Goal: Complete application form

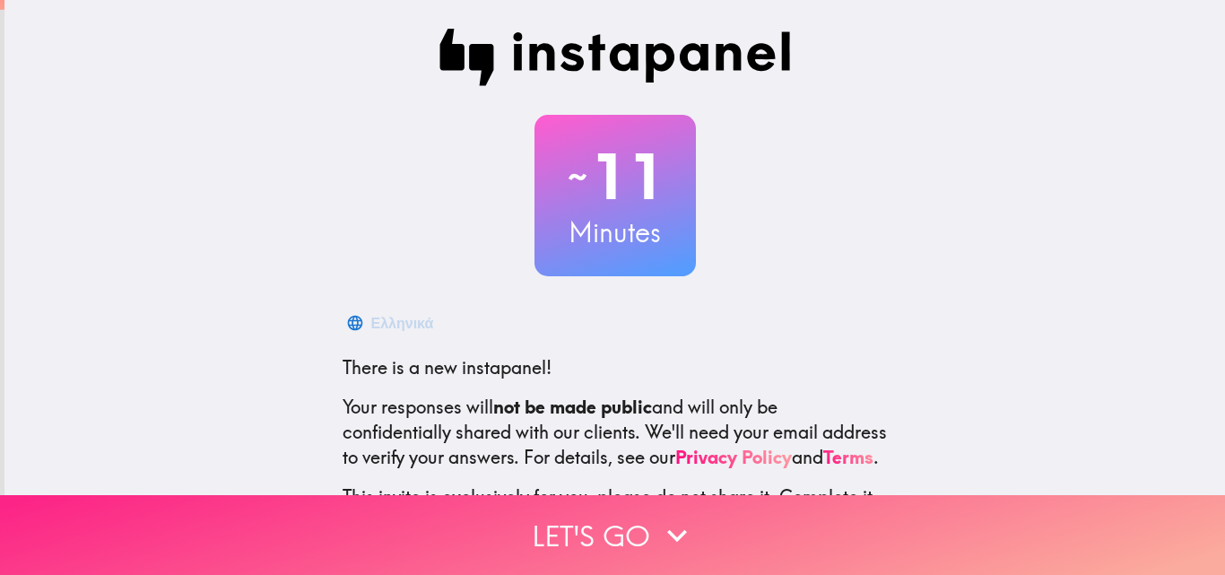
click at [623, 541] on button "Let's go" at bounding box center [612, 535] width 1225 height 80
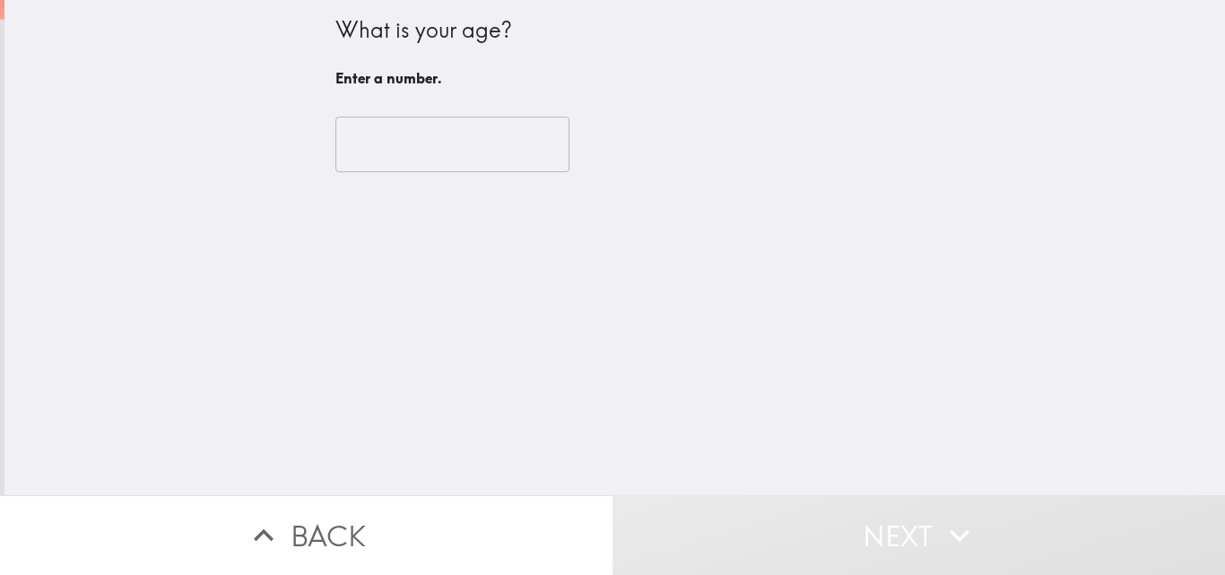
click at [474, 159] on input "number" at bounding box center [452, 145] width 234 height 56
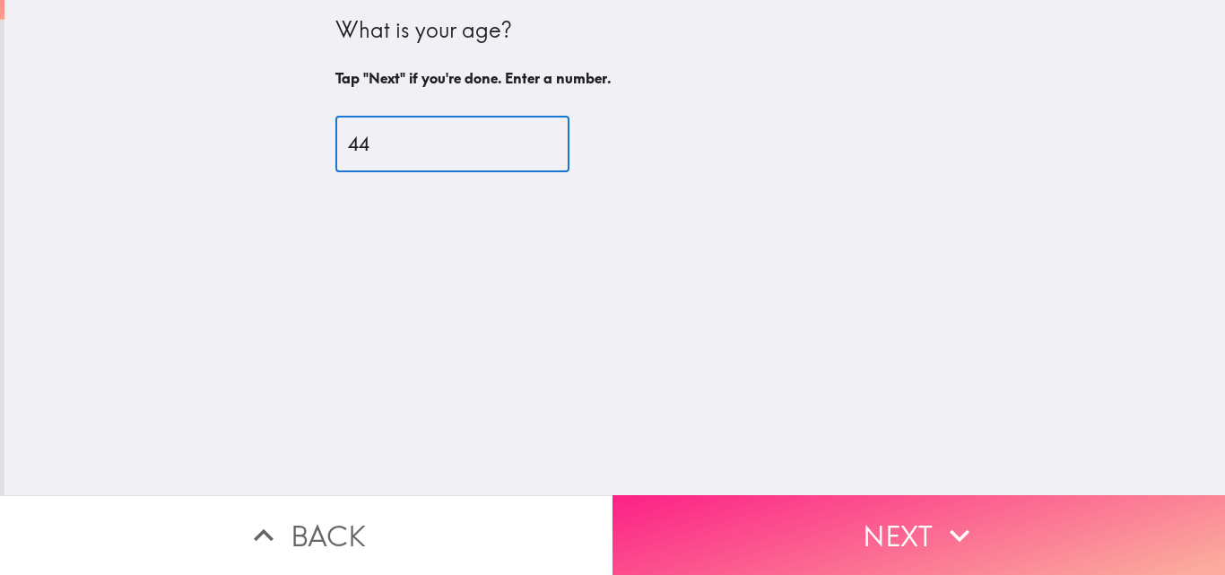
type input "44"
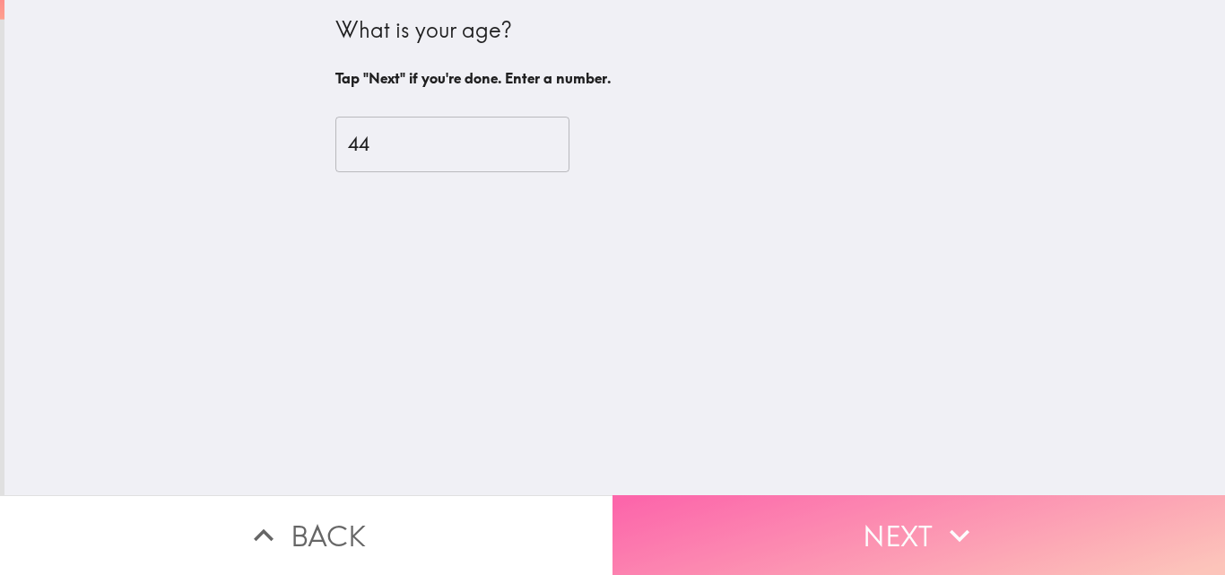
click at [890, 524] on button "Next" at bounding box center [918, 535] width 612 height 80
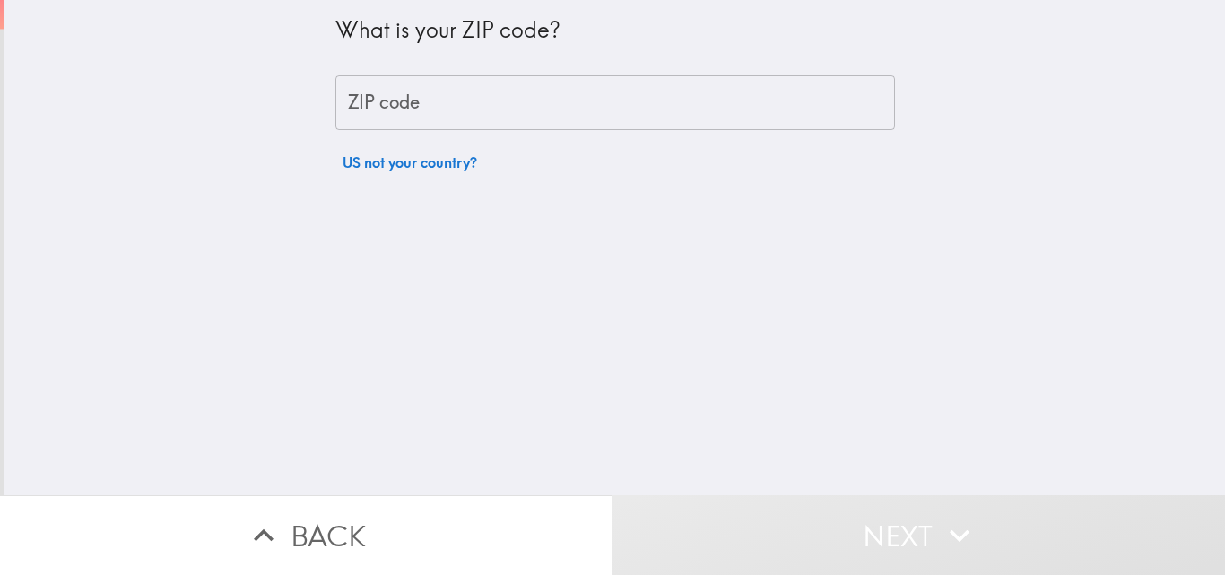
click at [519, 109] on input "ZIP code" at bounding box center [615, 103] width 560 height 56
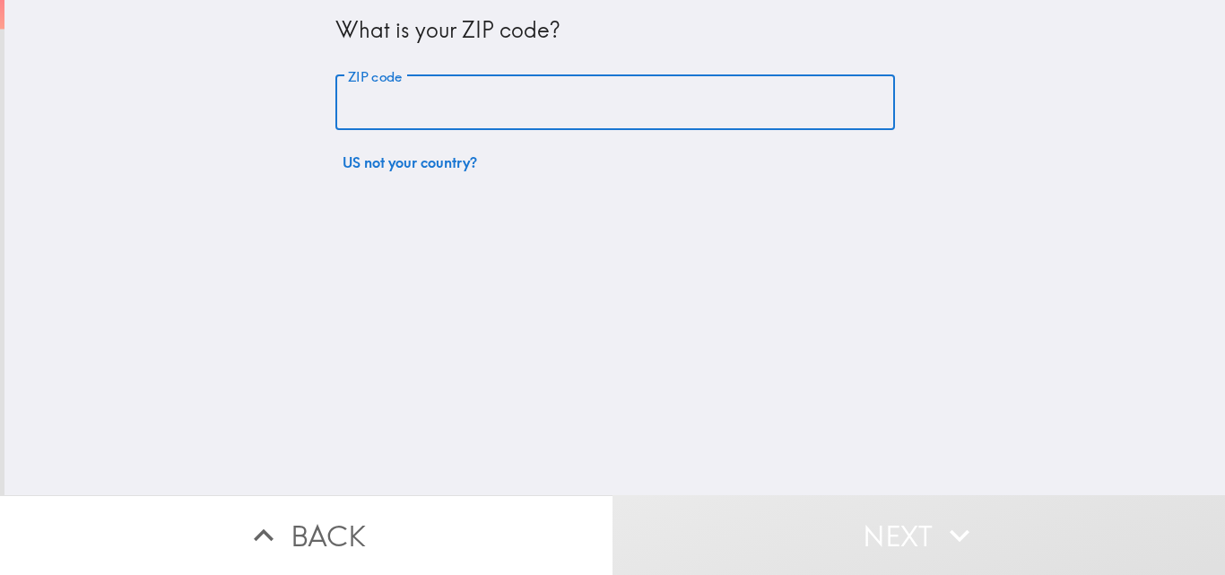
type input "77077"
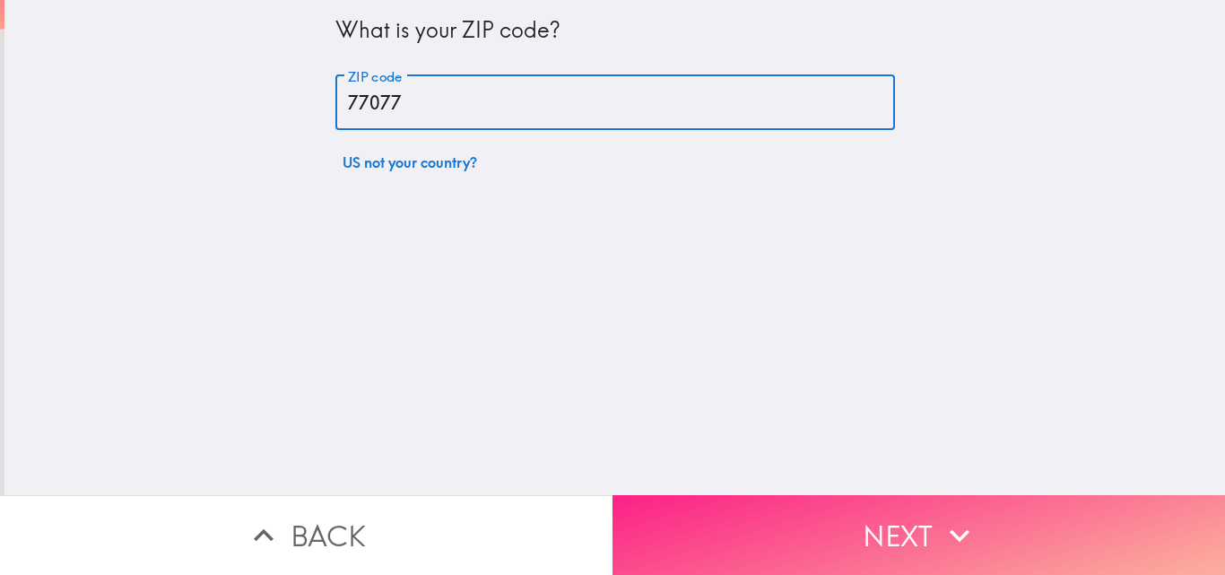
click at [826, 522] on button "Next" at bounding box center [918, 535] width 612 height 80
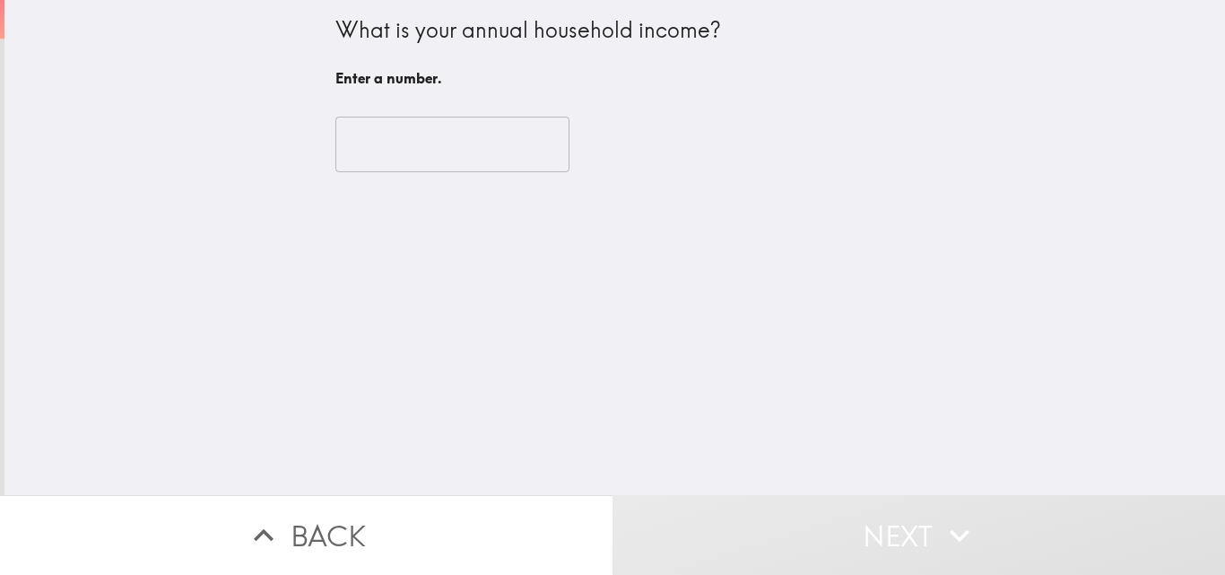
click at [437, 150] on input "number" at bounding box center [452, 145] width 234 height 56
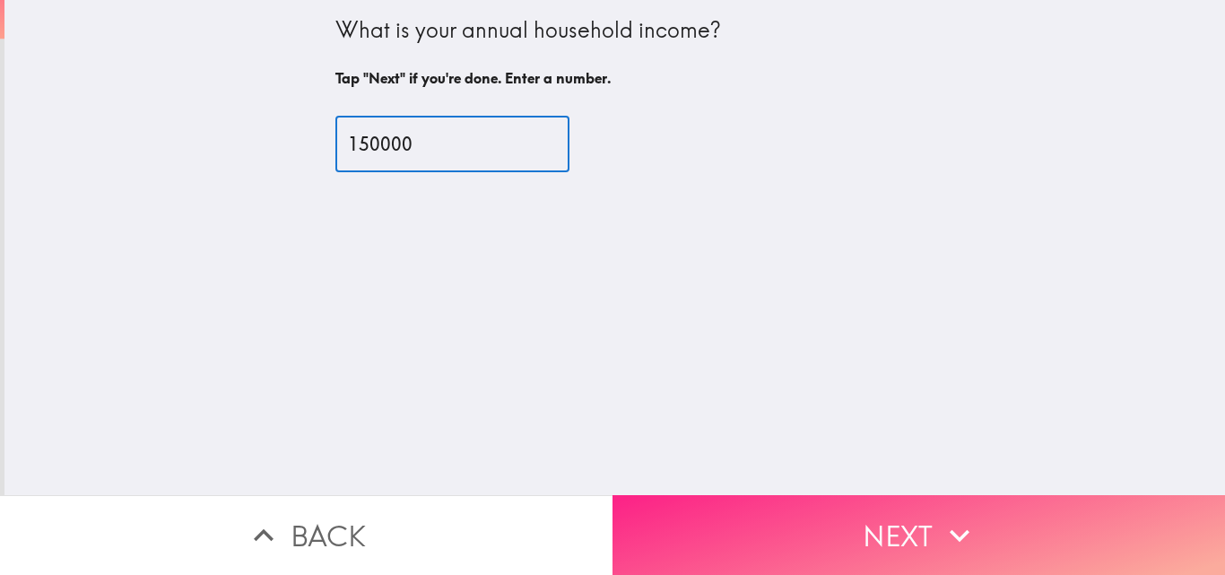
type input "150000"
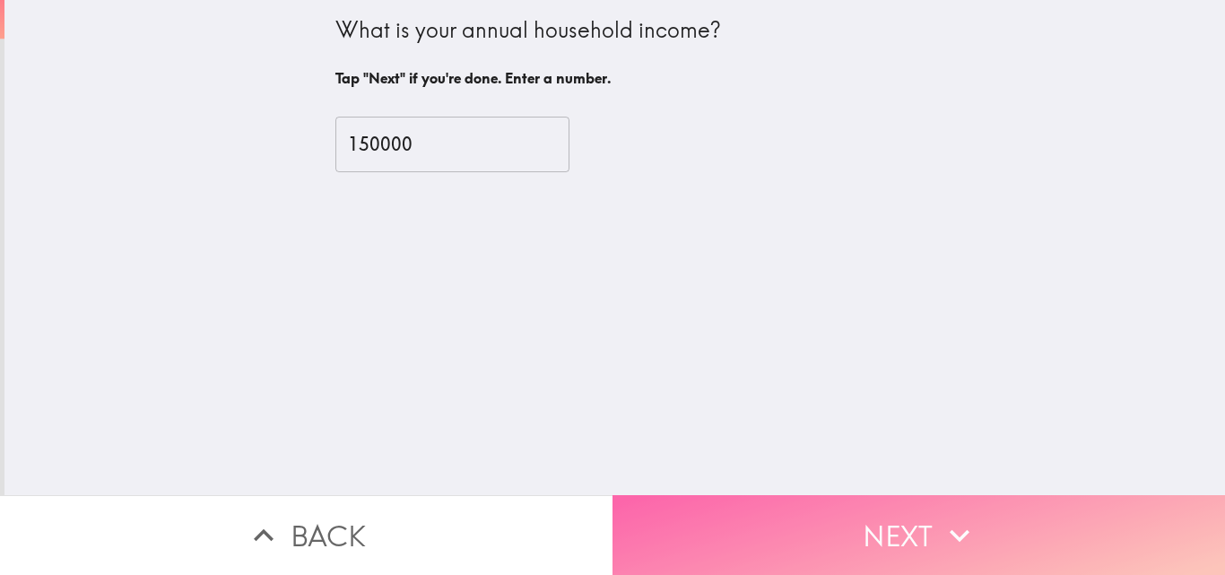
click at [783, 549] on button "Next" at bounding box center [918, 535] width 612 height 80
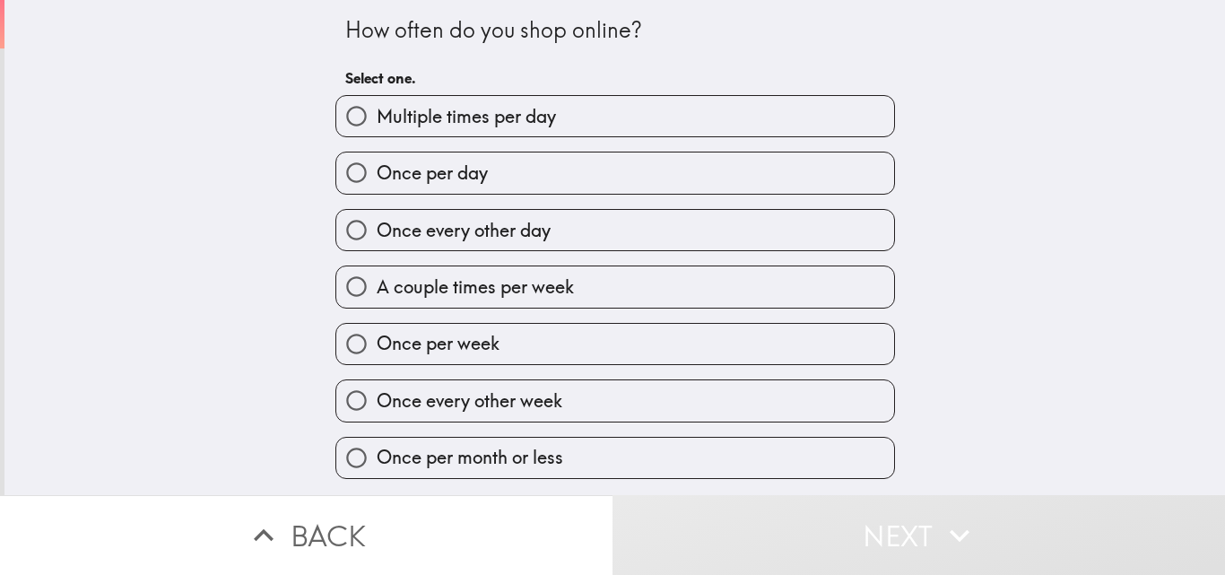
click at [528, 175] on label "Once per day" at bounding box center [615, 172] width 558 height 40
click at [377, 175] on input "Once per day" at bounding box center [356, 172] width 40 height 40
radio input "true"
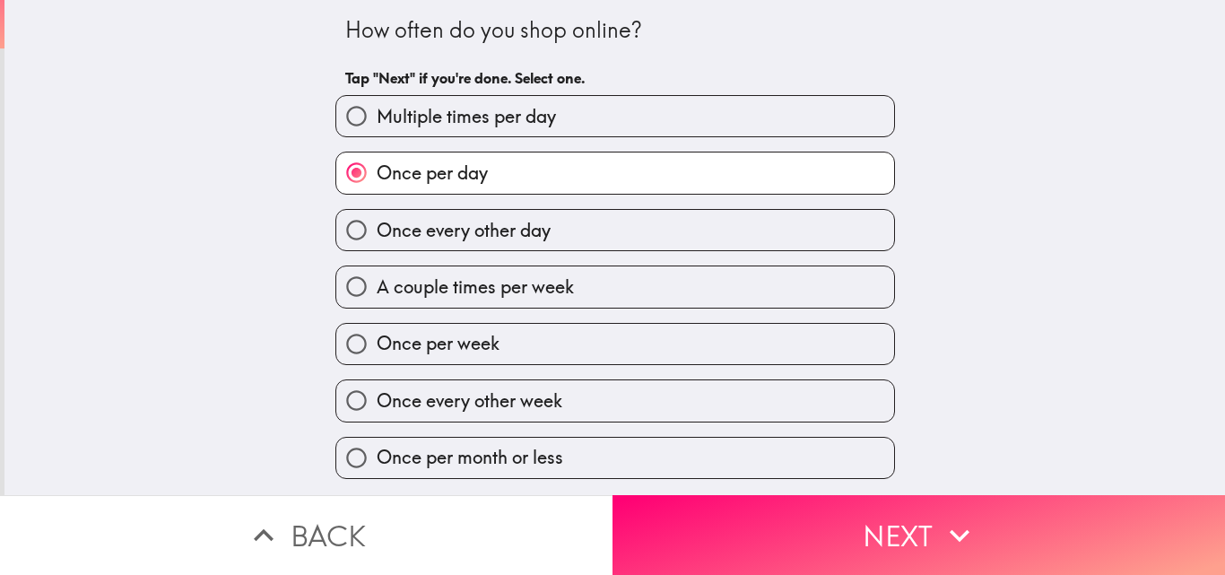
click at [580, 230] on label "Once every other day" at bounding box center [615, 230] width 558 height 40
click at [377, 230] on input "Once every other day" at bounding box center [356, 230] width 40 height 40
radio input "true"
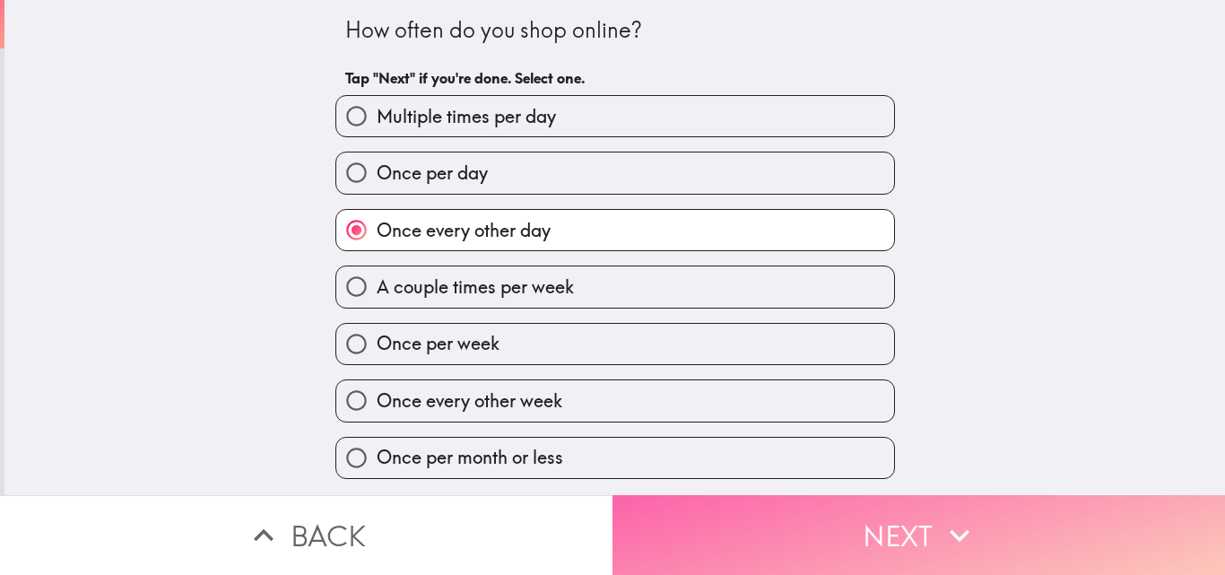
click at [773, 518] on button "Next" at bounding box center [918, 535] width 612 height 80
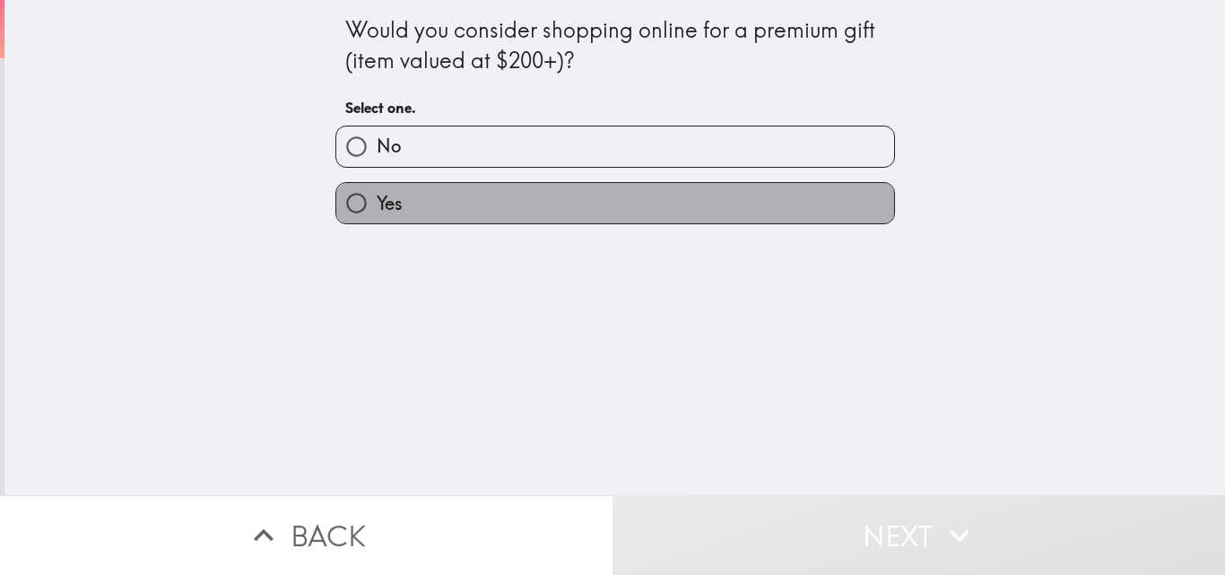
click at [615, 193] on label "Yes" at bounding box center [615, 203] width 558 height 40
click at [377, 193] on input "Yes" at bounding box center [356, 203] width 40 height 40
radio input "true"
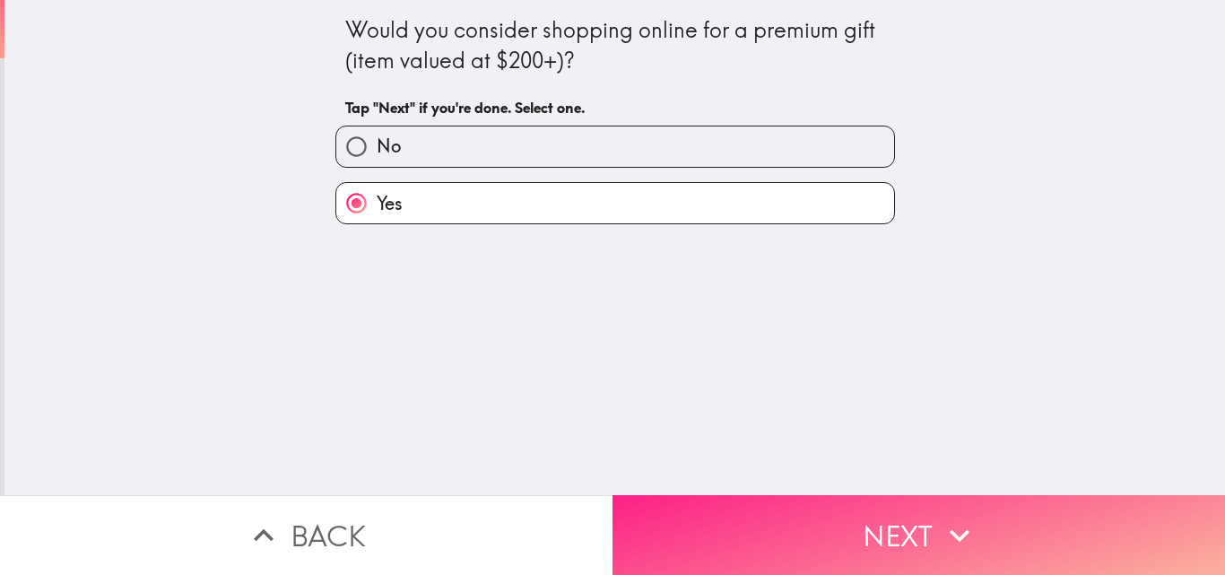
click at [913, 536] on button "Next" at bounding box center [918, 535] width 612 height 80
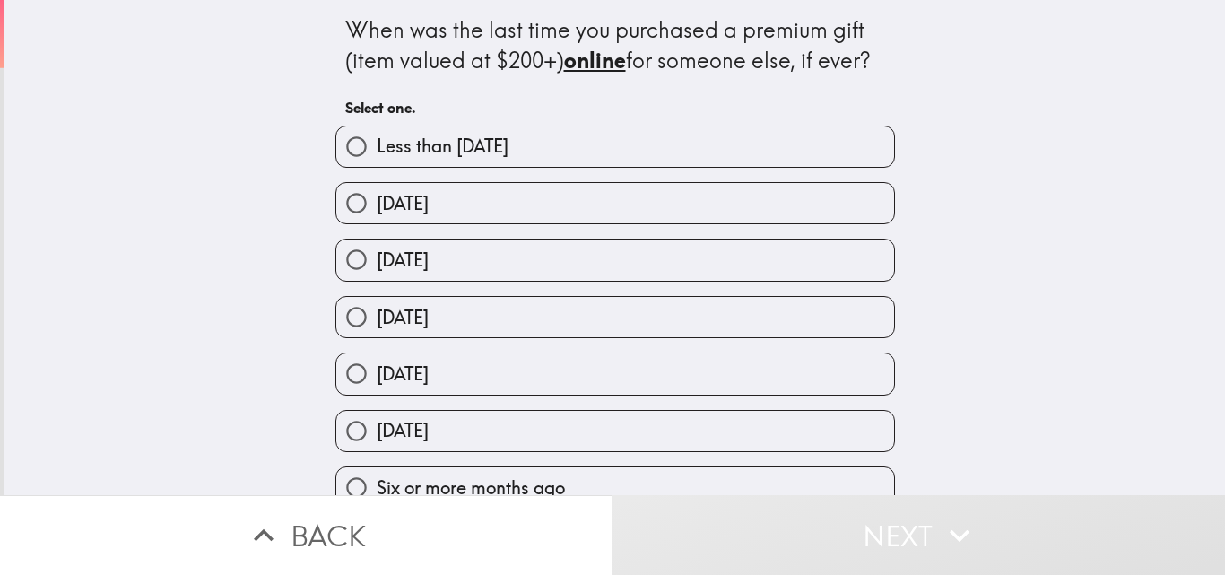
click at [557, 256] on label "[DATE]" at bounding box center [615, 259] width 558 height 40
click at [377, 256] on input "[DATE]" at bounding box center [356, 259] width 40 height 40
radio input "true"
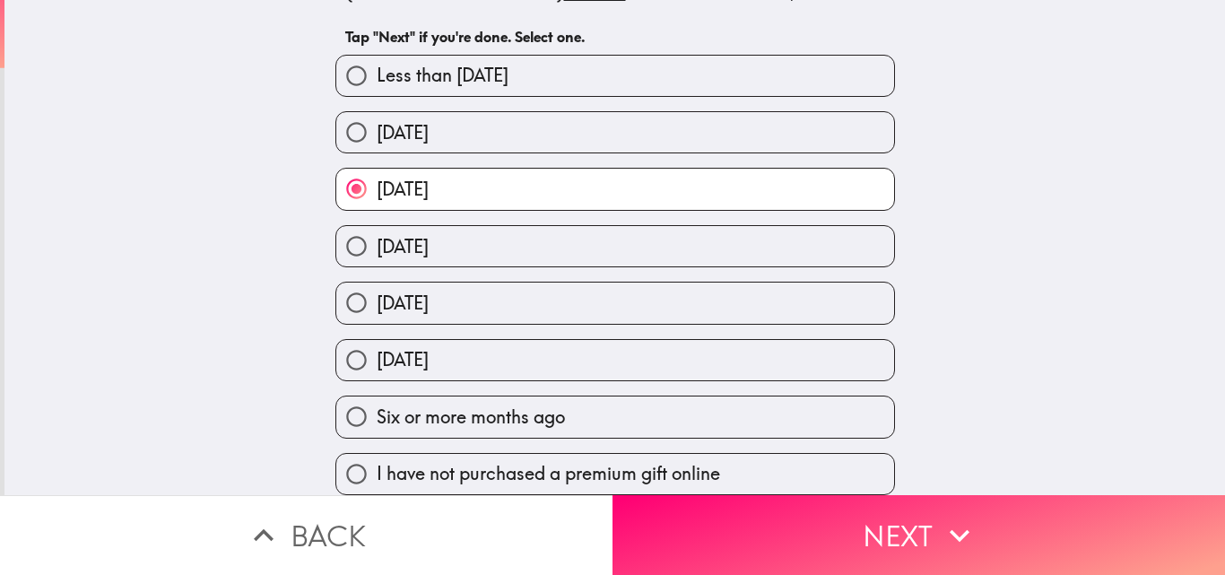
scroll to position [84, 0]
click at [797, 513] on button "Next" at bounding box center [918, 535] width 612 height 80
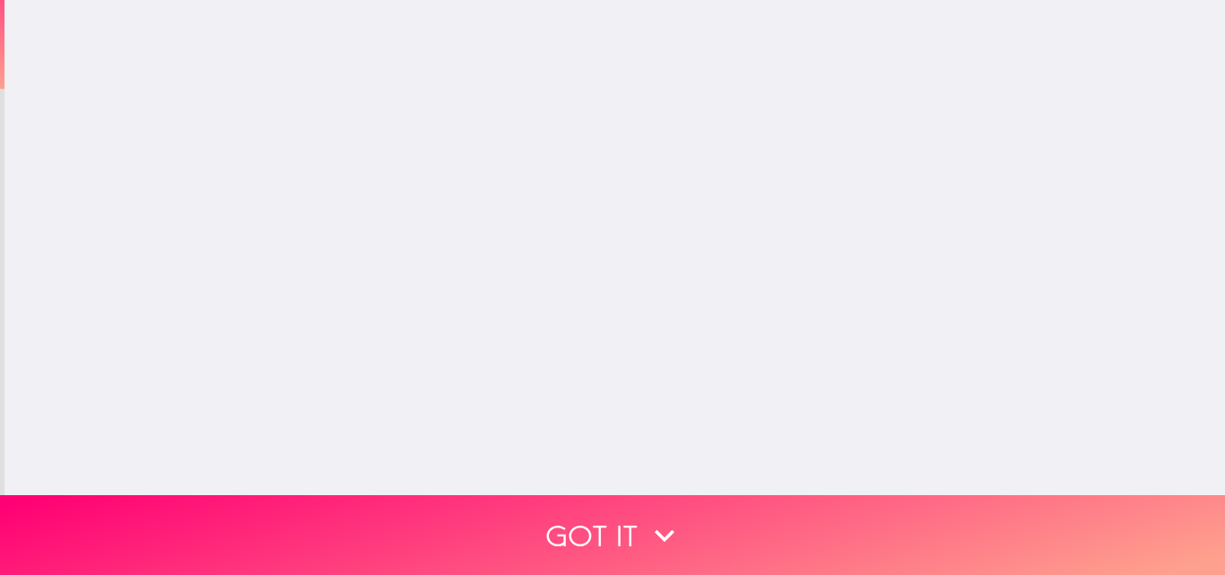
scroll to position [0, 0]
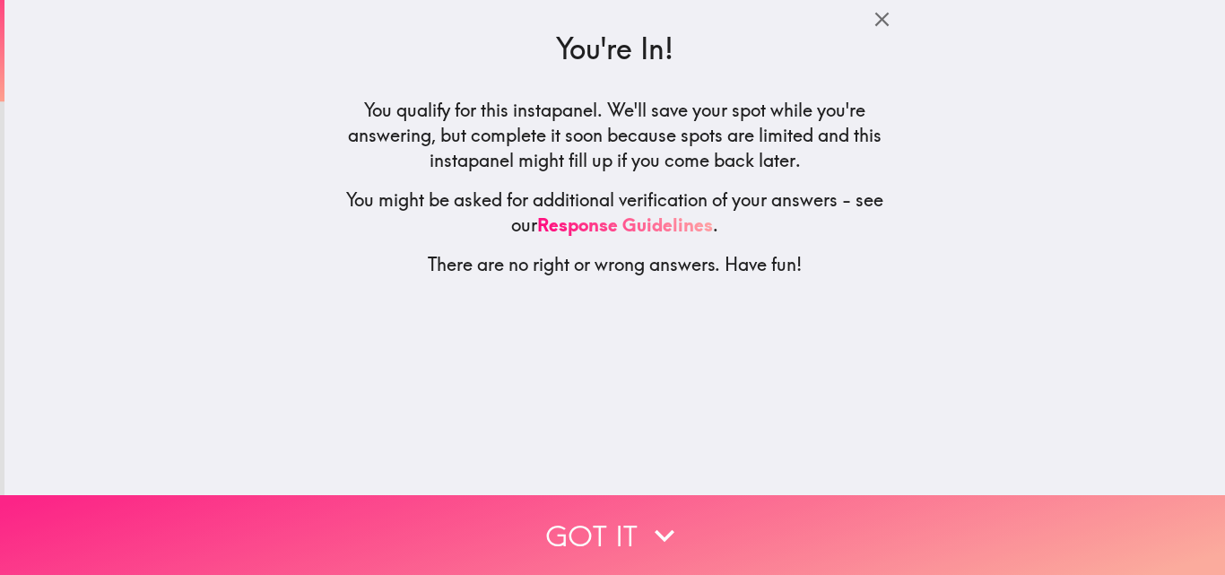
click at [606, 526] on button "Got it" at bounding box center [612, 535] width 1225 height 80
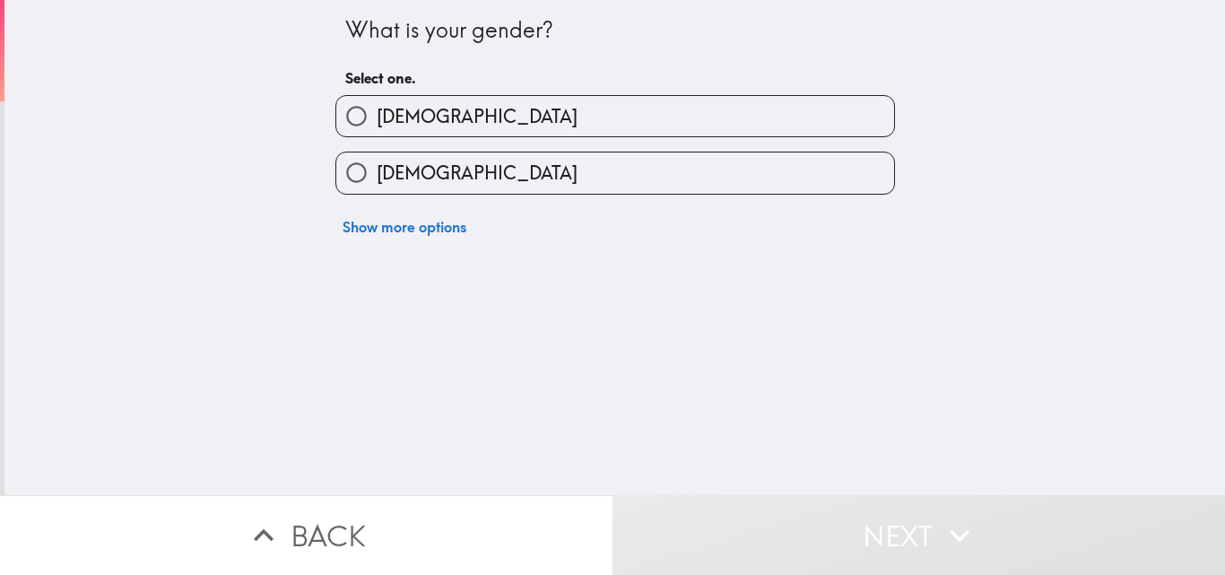
click at [530, 109] on label "[DEMOGRAPHIC_DATA]" at bounding box center [615, 116] width 558 height 40
click at [377, 109] on input "[DEMOGRAPHIC_DATA]" at bounding box center [356, 116] width 40 height 40
radio input "true"
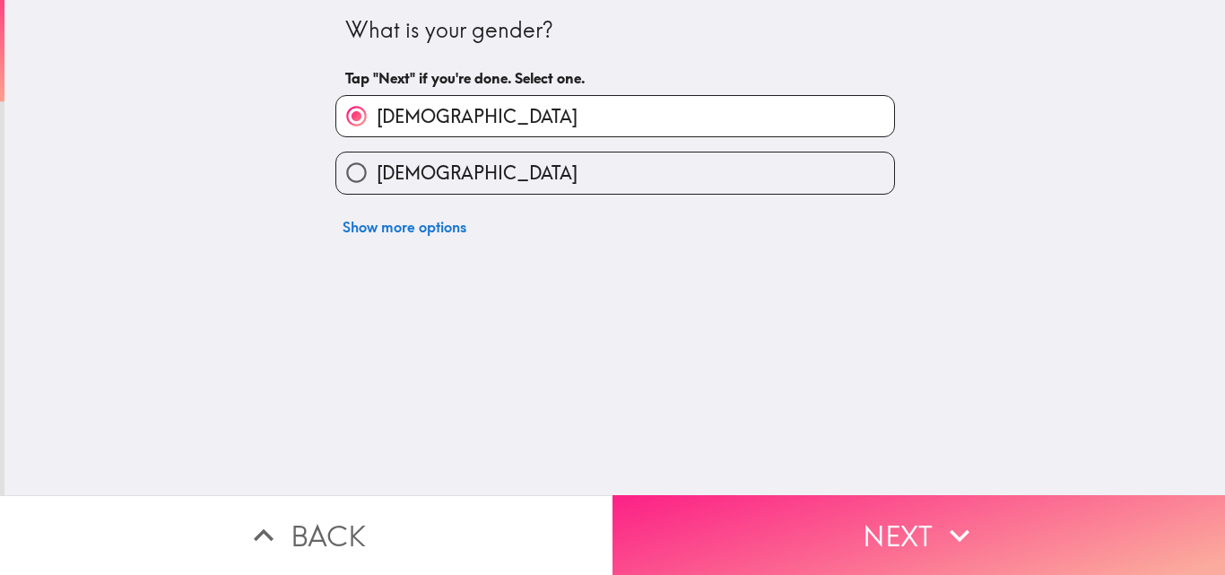
click at [815, 526] on button "Next" at bounding box center [918, 535] width 612 height 80
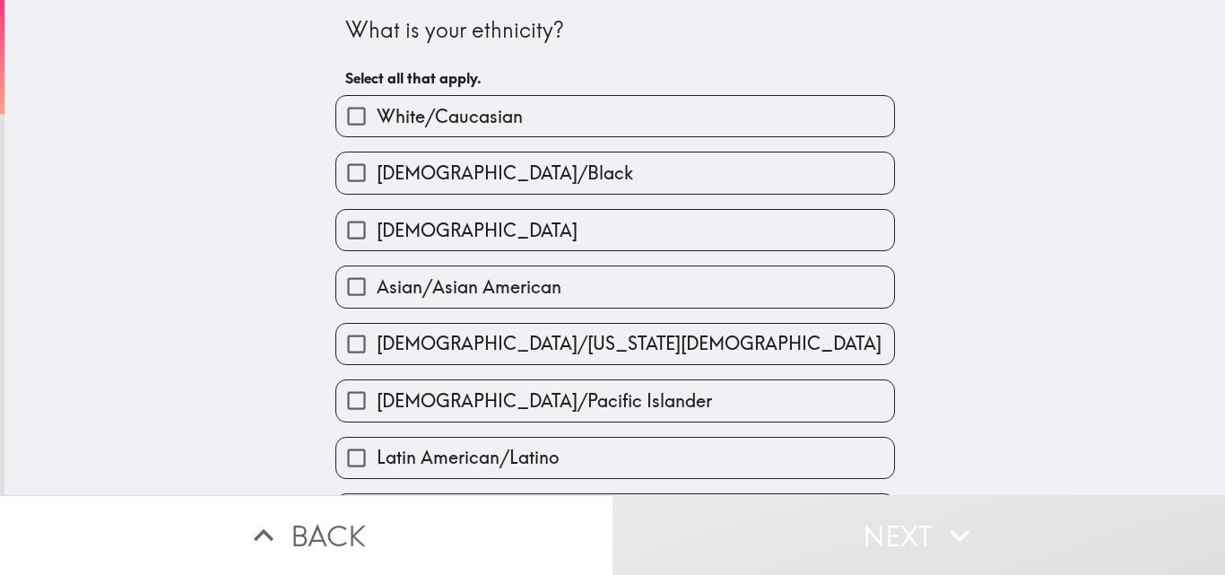
click at [565, 166] on label "[DEMOGRAPHIC_DATA]/Black" at bounding box center [615, 172] width 558 height 40
click at [377, 166] on input "[DEMOGRAPHIC_DATA]/Black" at bounding box center [356, 172] width 40 height 40
checkbox input "true"
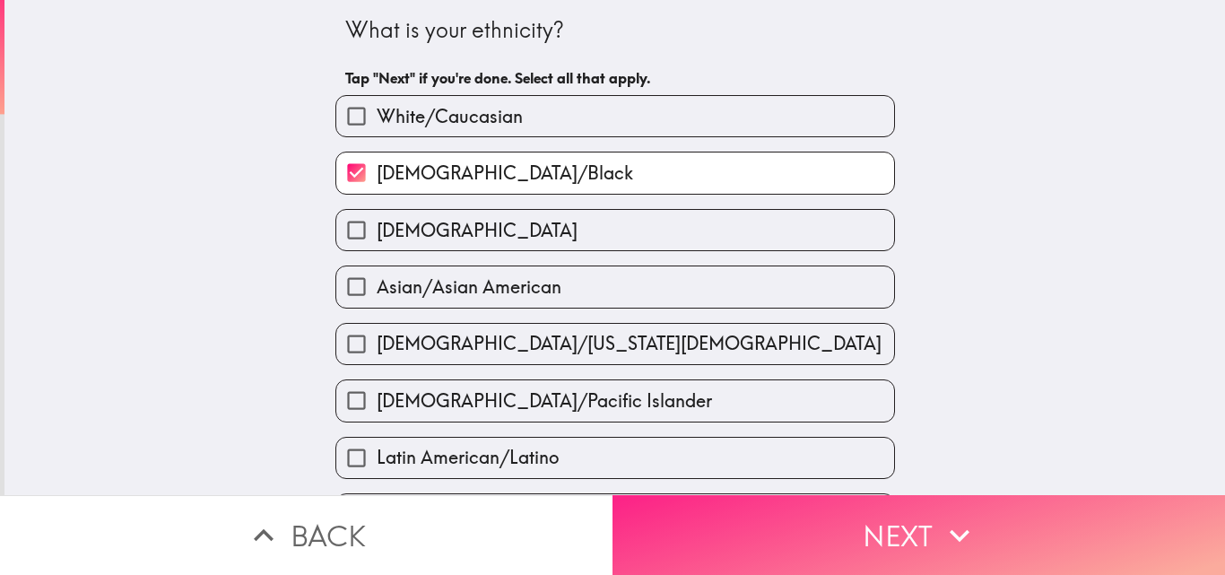
click at [824, 546] on button "Next" at bounding box center [918, 535] width 612 height 80
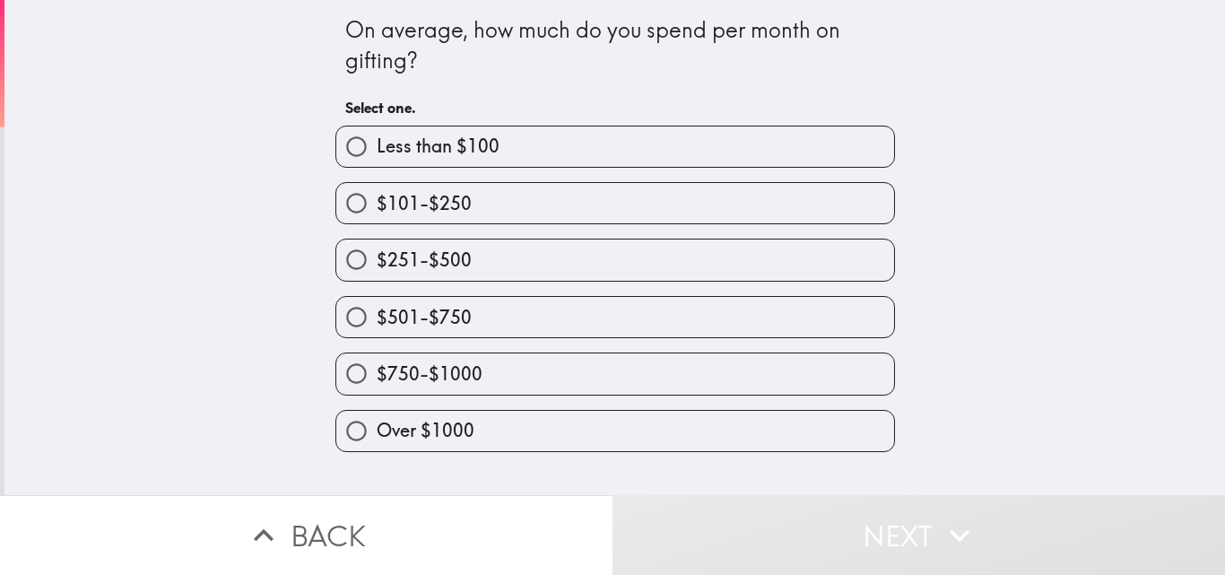
click at [516, 371] on label "$750-$1000" at bounding box center [615, 373] width 558 height 40
click at [377, 371] on input "$750-$1000" at bounding box center [356, 373] width 40 height 40
radio input "true"
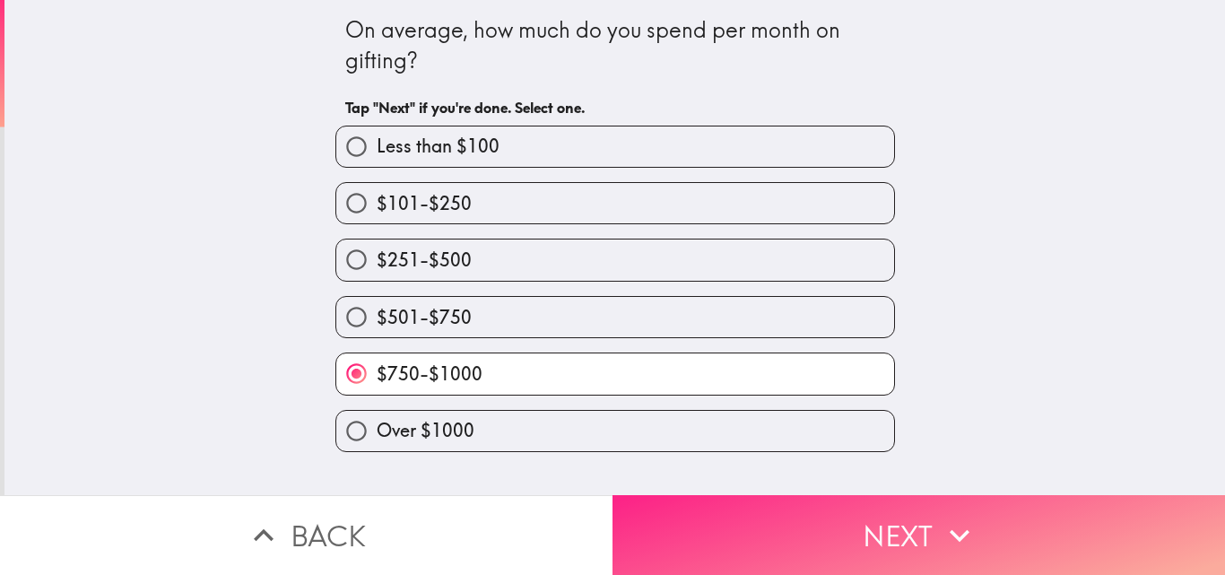
click at [819, 543] on button "Next" at bounding box center [918, 535] width 612 height 80
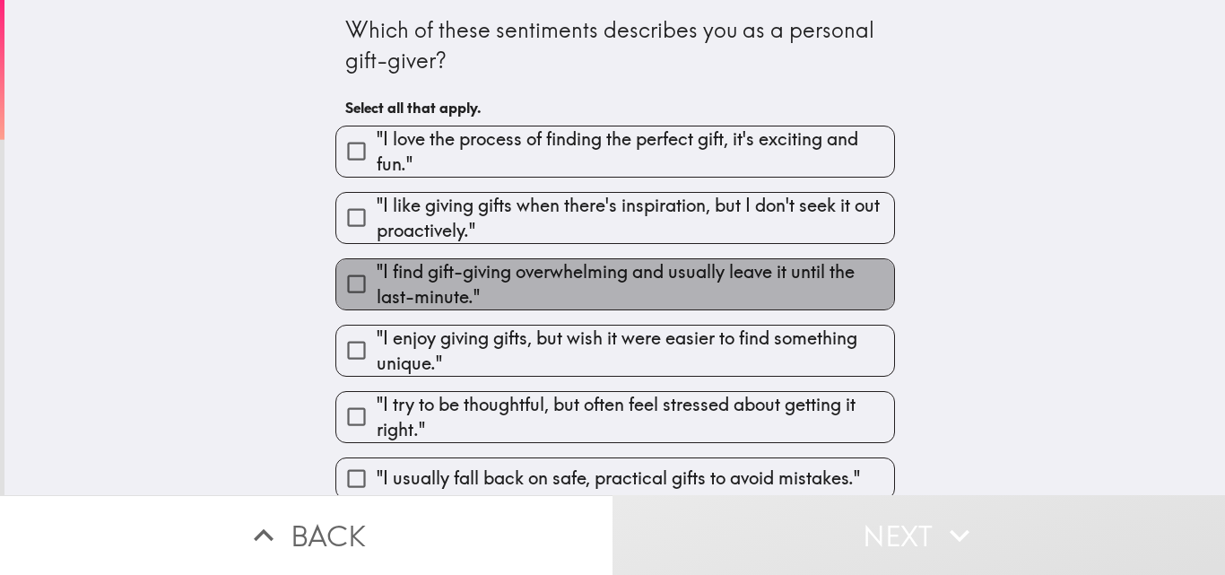
click at [565, 269] on span ""I find gift-giving overwhelming and usually leave it until the last-minute."" at bounding box center [635, 284] width 517 height 50
click at [377, 269] on input ""I find gift-giving overwhelming and usually leave it until the last-minute."" at bounding box center [356, 284] width 40 height 40
checkbox input "true"
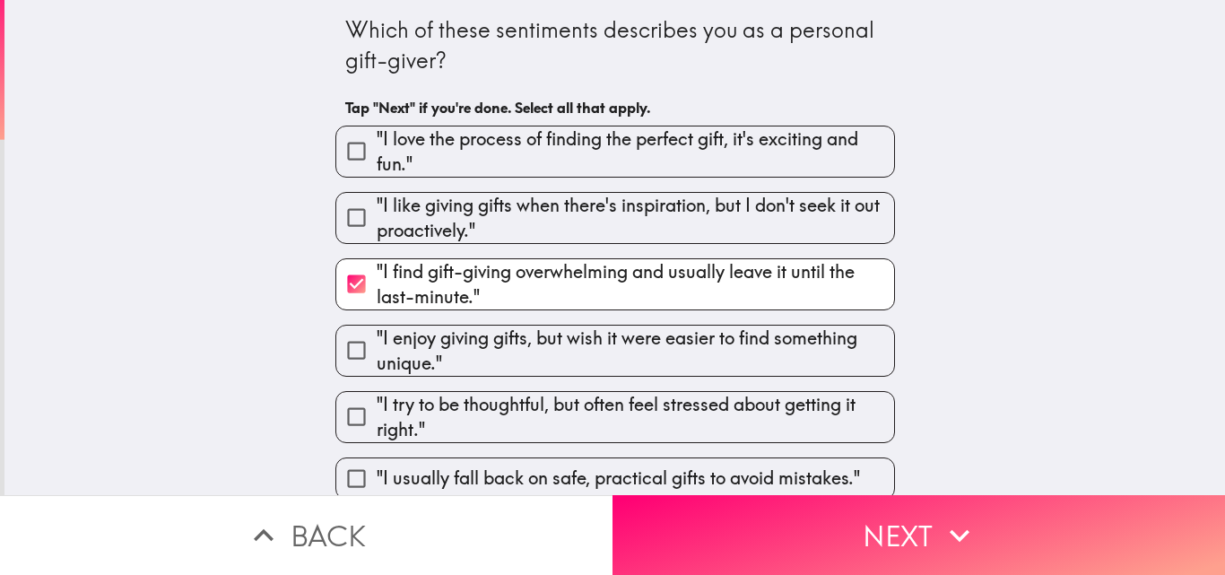
click at [626, 217] on span ""I like giving gifts when there's inspiration, but I don't seek it out proactiv…" at bounding box center [635, 218] width 517 height 50
click at [377, 217] on input ""I like giving gifts when there's inspiration, but I don't seek it out proactiv…" at bounding box center [356, 217] width 40 height 40
checkbox input "true"
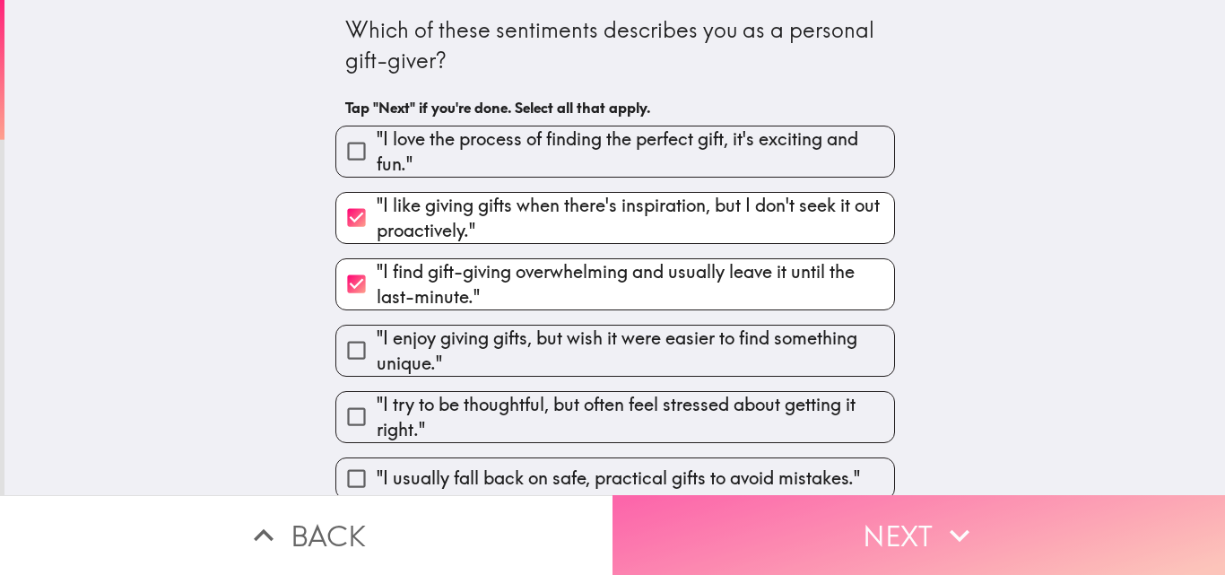
click at [829, 537] on button "Next" at bounding box center [918, 535] width 612 height 80
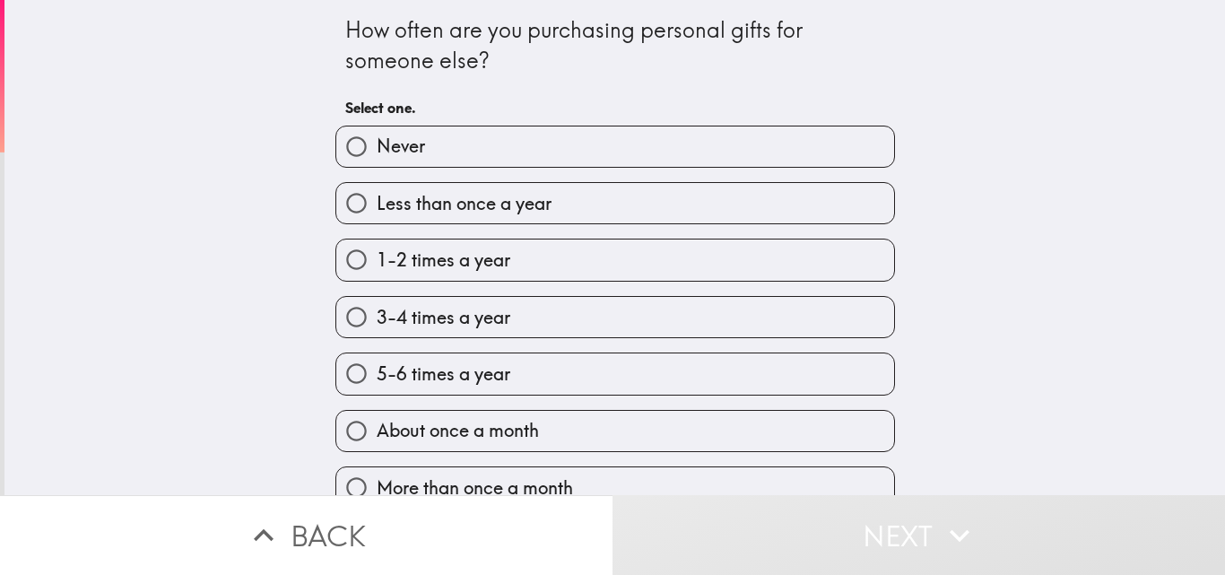
click at [551, 263] on label "1-2 times a year" at bounding box center [615, 259] width 558 height 40
click at [377, 263] on input "1-2 times a year" at bounding box center [356, 259] width 40 height 40
radio input "true"
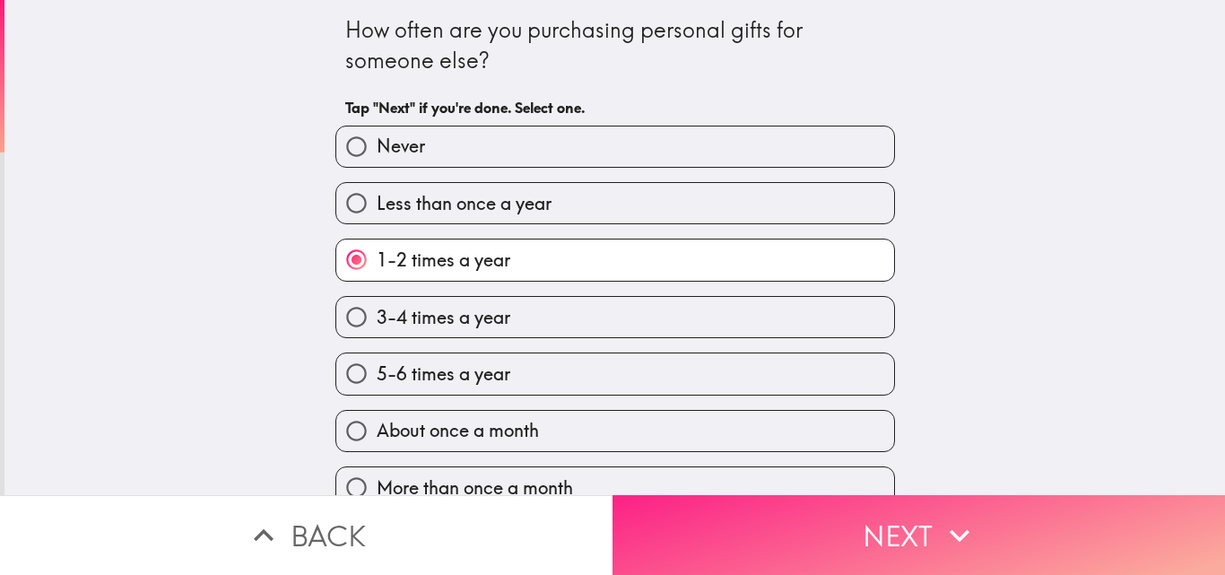
click at [827, 517] on button "Next" at bounding box center [918, 535] width 612 height 80
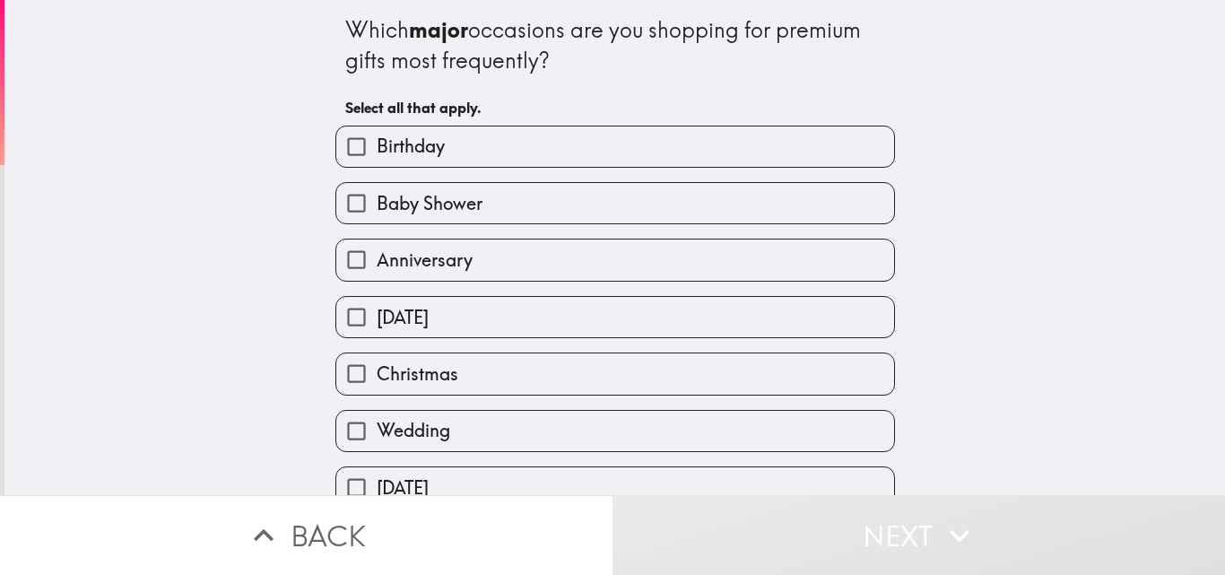
click at [624, 206] on label "Baby Shower" at bounding box center [615, 203] width 558 height 40
click at [377, 206] on input "Baby Shower" at bounding box center [356, 203] width 40 height 40
checkbox input "true"
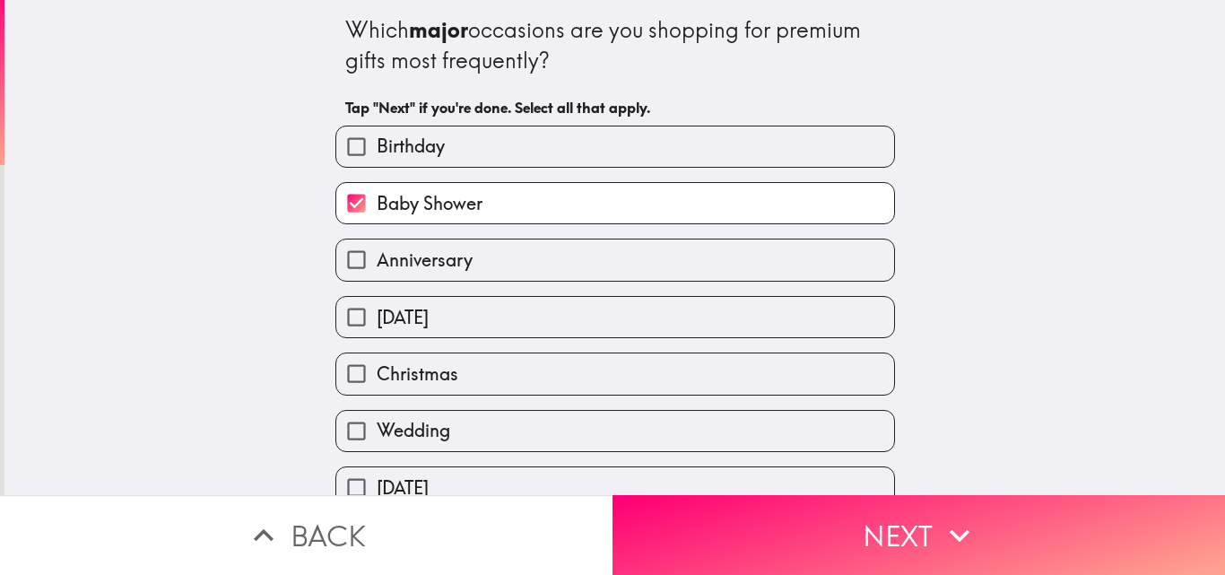
click at [612, 251] on label "Anniversary" at bounding box center [615, 259] width 558 height 40
click at [377, 251] on input "Anniversary" at bounding box center [356, 259] width 40 height 40
checkbox input "true"
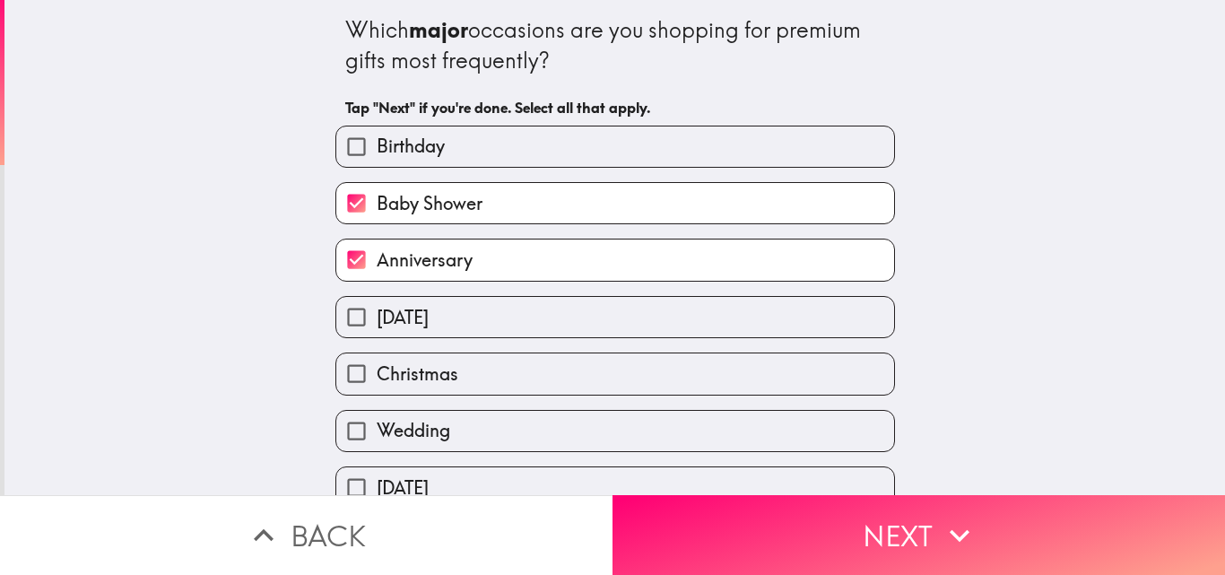
click at [560, 371] on label "Christmas" at bounding box center [615, 373] width 558 height 40
click at [377, 371] on input "Christmas" at bounding box center [356, 373] width 40 height 40
checkbox input "true"
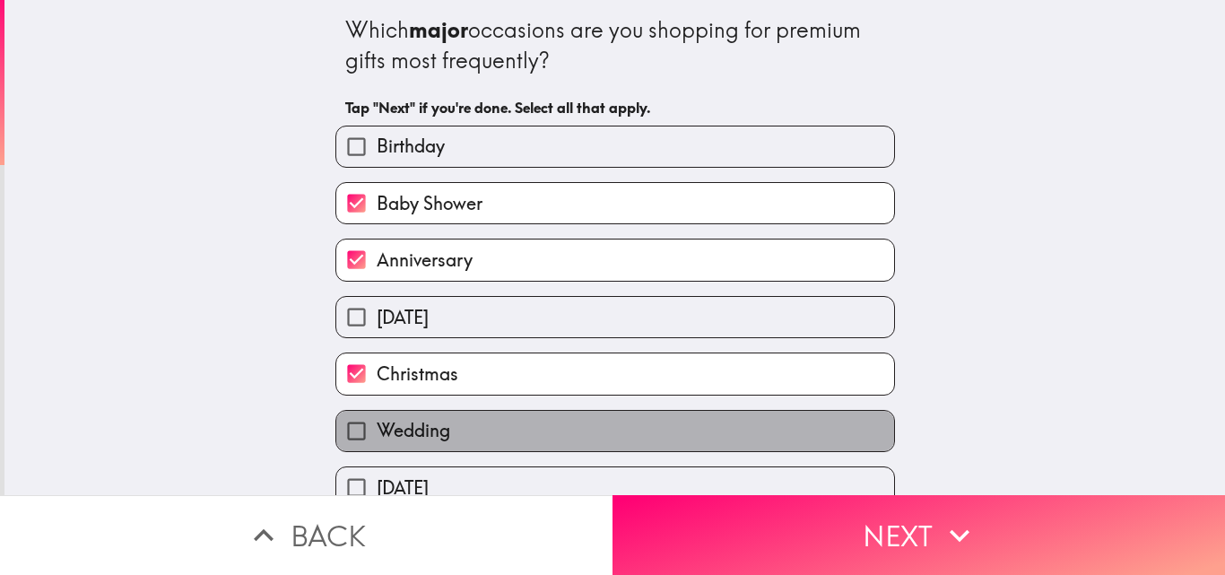
drag, startPoint x: 733, startPoint y: 432, endPoint x: 820, endPoint y: 477, distance: 97.9
click at [738, 440] on label "Wedding" at bounding box center [615, 431] width 558 height 40
click at [377, 440] on input "Wedding" at bounding box center [356, 431] width 40 height 40
checkbox input "true"
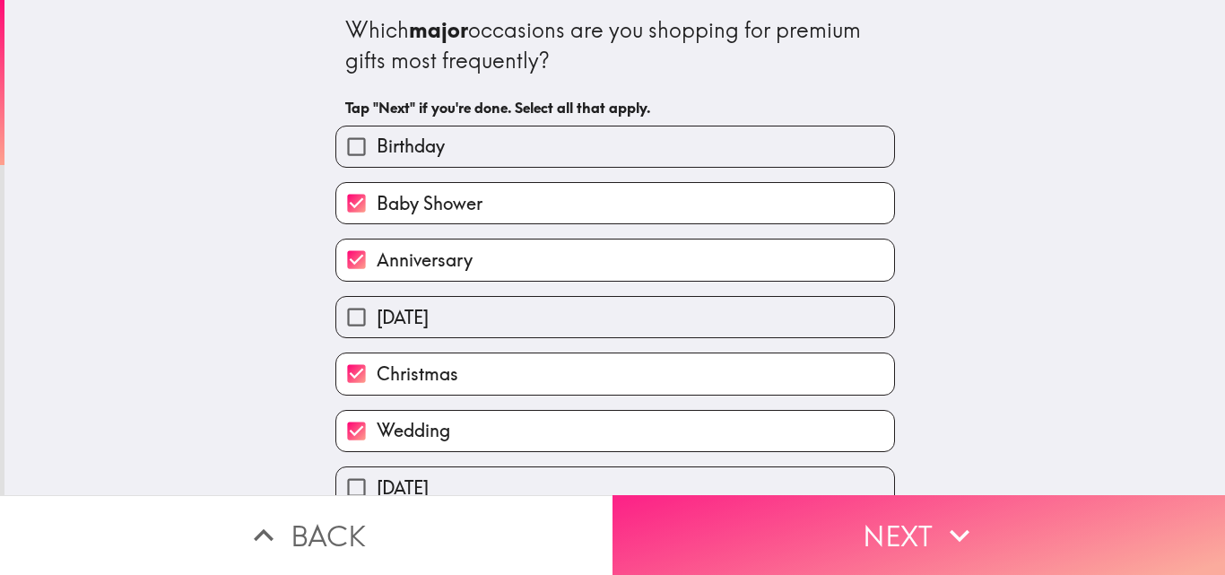
drag, startPoint x: 867, startPoint y: 528, endPoint x: 851, endPoint y: 504, distance: 29.1
click at [868, 528] on button "Next" at bounding box center [918, 535] width 612 height 80
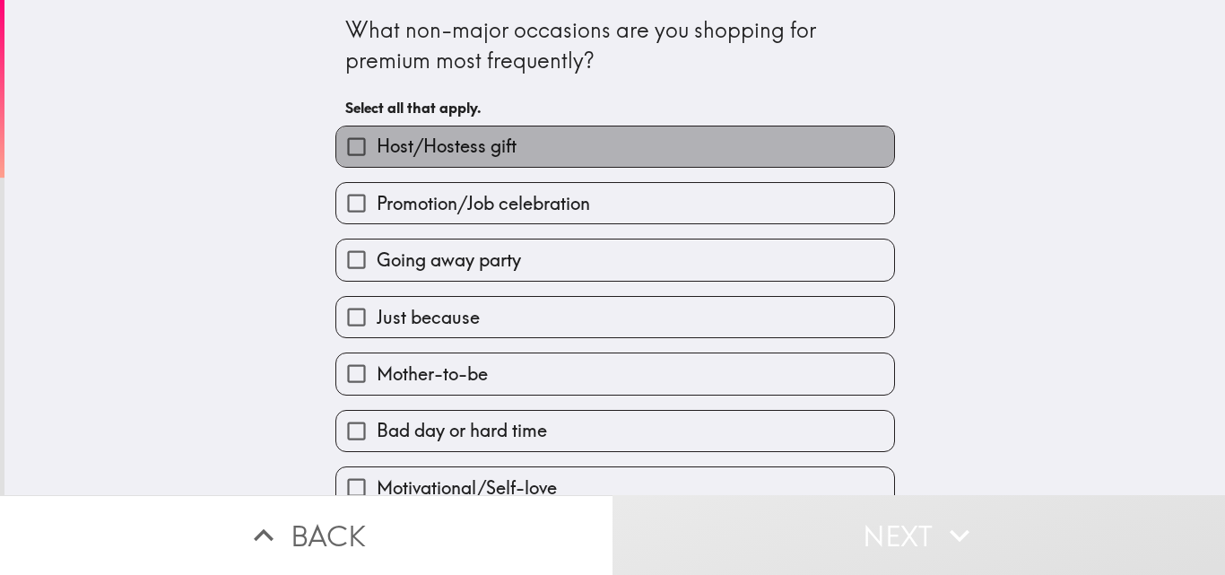
click at [630, 153] on label "Host/Hostess gift" at bounding box center [615, 146] width 558 height 40
click at [377, 153] on input "Host/Hostess gift" at bounding box center [356, 146] width 40 height 40
checkbox input "true"
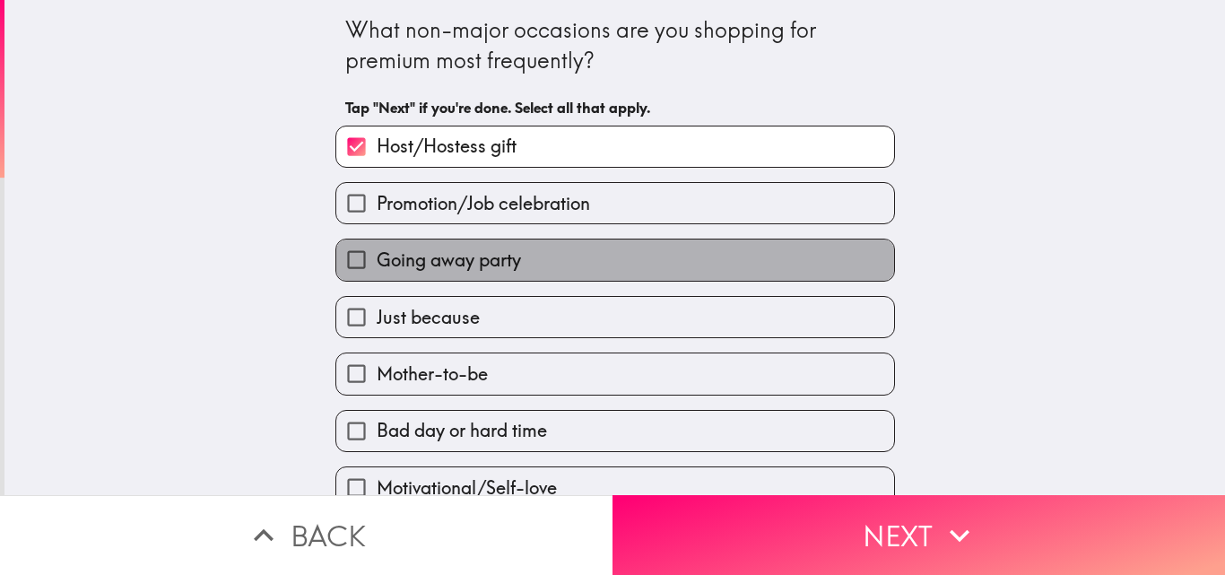
click at [533, 257] on label "Going away party" at bounding box center [615, 259] width 558 height 40
click at [377, 257] on input "Going away party" at bounding box center [356, 259] width 40 height 40
checkbox input "true"
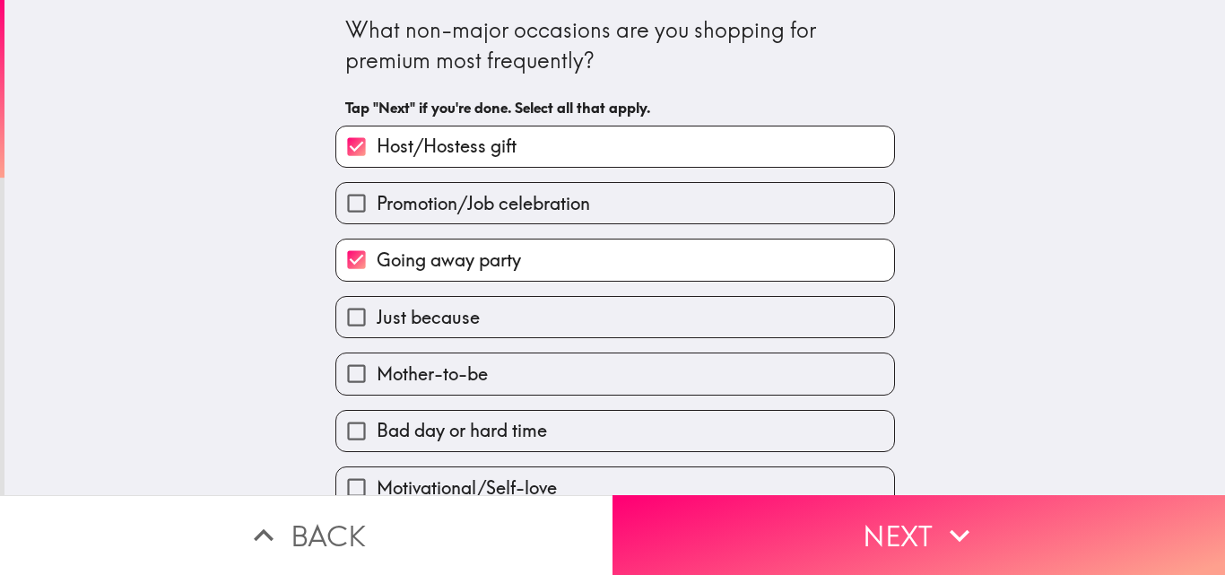
click at [506, 364] on label "Mother-to-be" at bounding box center [615, 373] width 558 height 40
click at [377, 364] on input "Mother-to-be" at bounding box center [356, 373] width 40 height 40
checkbox input "true"
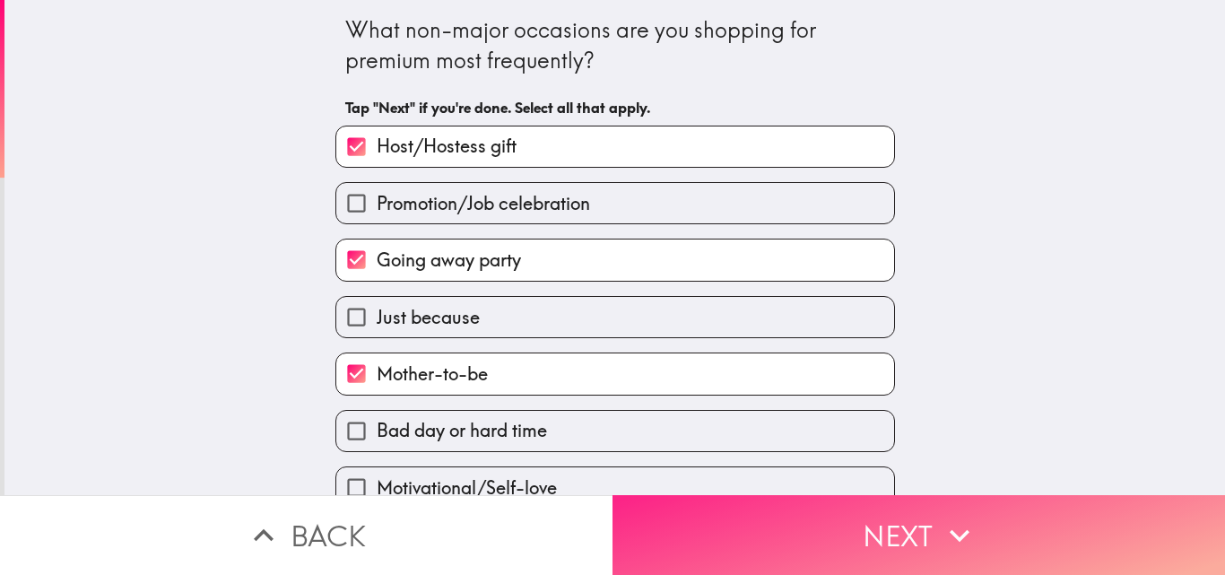
click at [770, 512] on button "Next" at bounding box center [918, 535] width 612 height 80
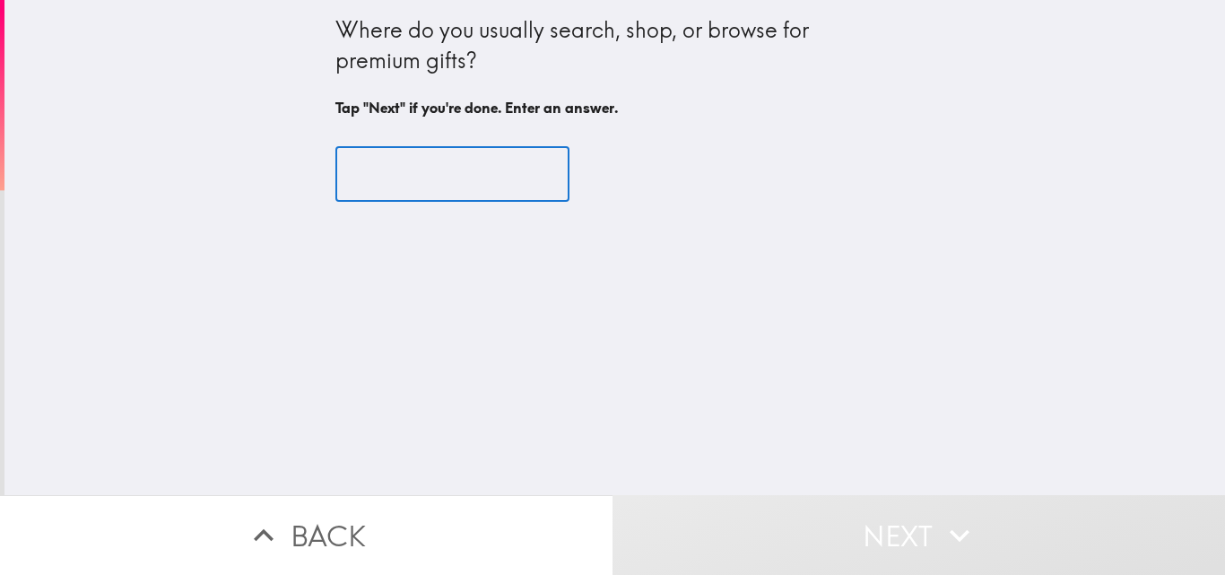
click at [455, 168] on input "text" at bounding box center [452, 175] width 234 height 56
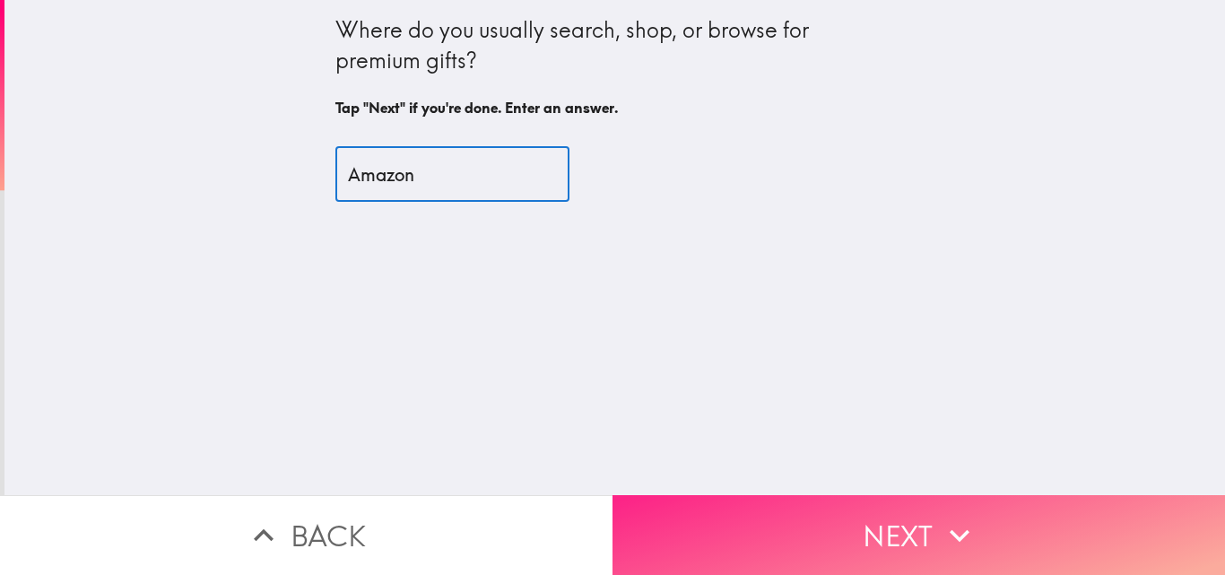
type input "Amazon"
click at [796, 518] on button "Next" at bounding box center [918, 535] width 612 height 80
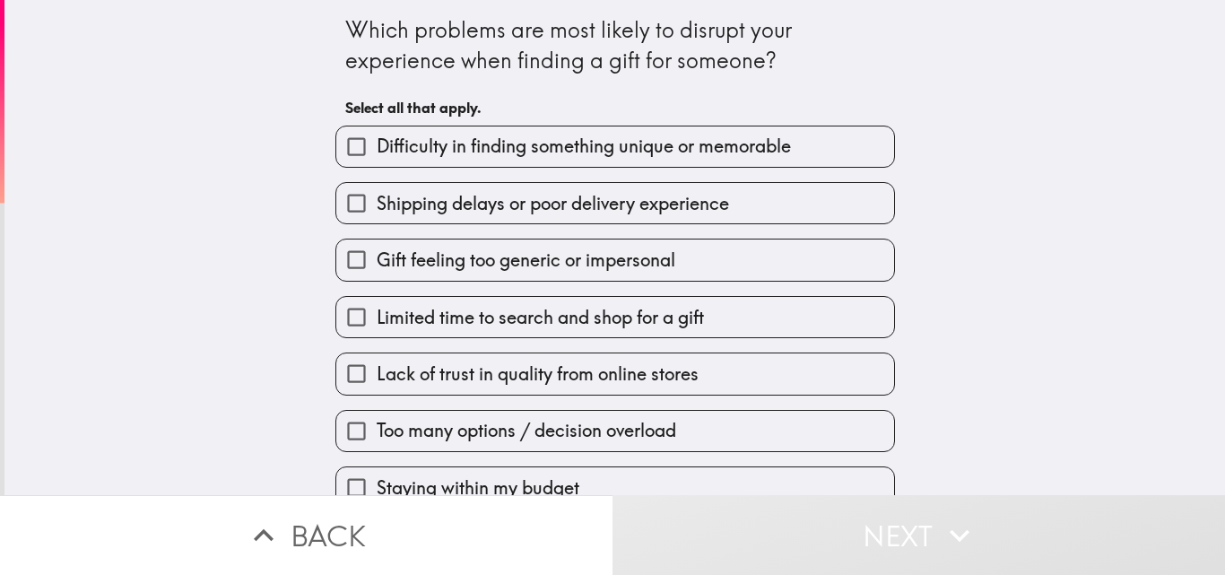
click at [525, 269] on span "Gift feeling too generic or impersonal" at bounding box center [526, 259] width 299 height 25
click at [377, 269] on input "Gift feeling too generic or impersonal" at bounding box center [356, 259] width 40 height 40
checkbox input "true"
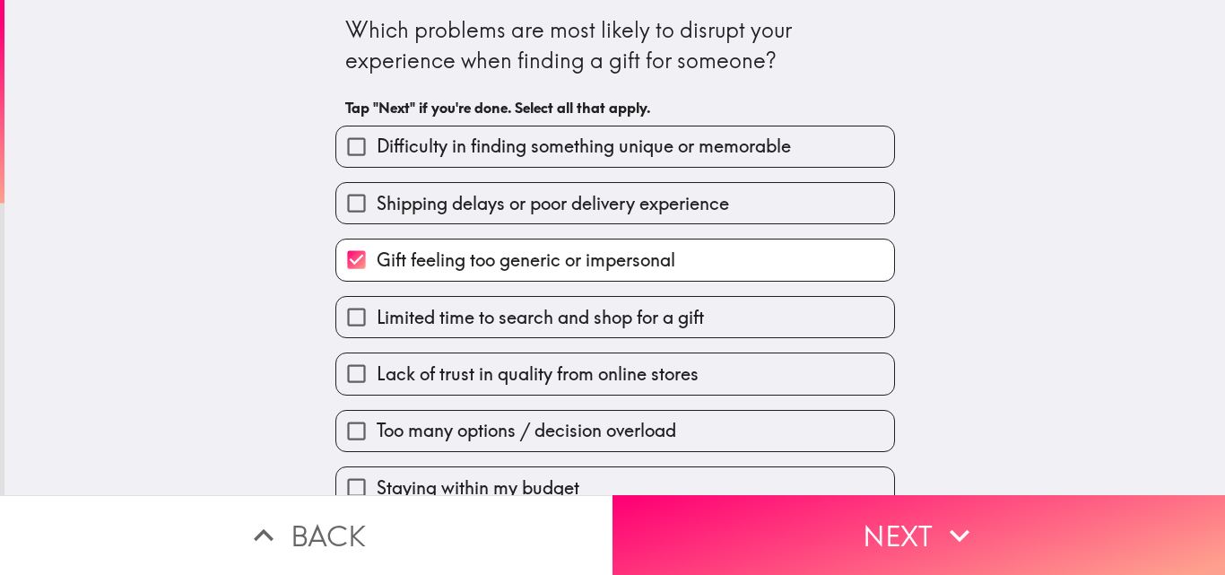
drag, startPoint x: 734, startPoint y: 380, endPoint x: 891, endPoint y: 458, distance: 176.0
click at [761, 396] on div "Difficulty in finding something unique or memorable Shipping delays or poor del…" at bounding box center [608, 395] width 574 height 569
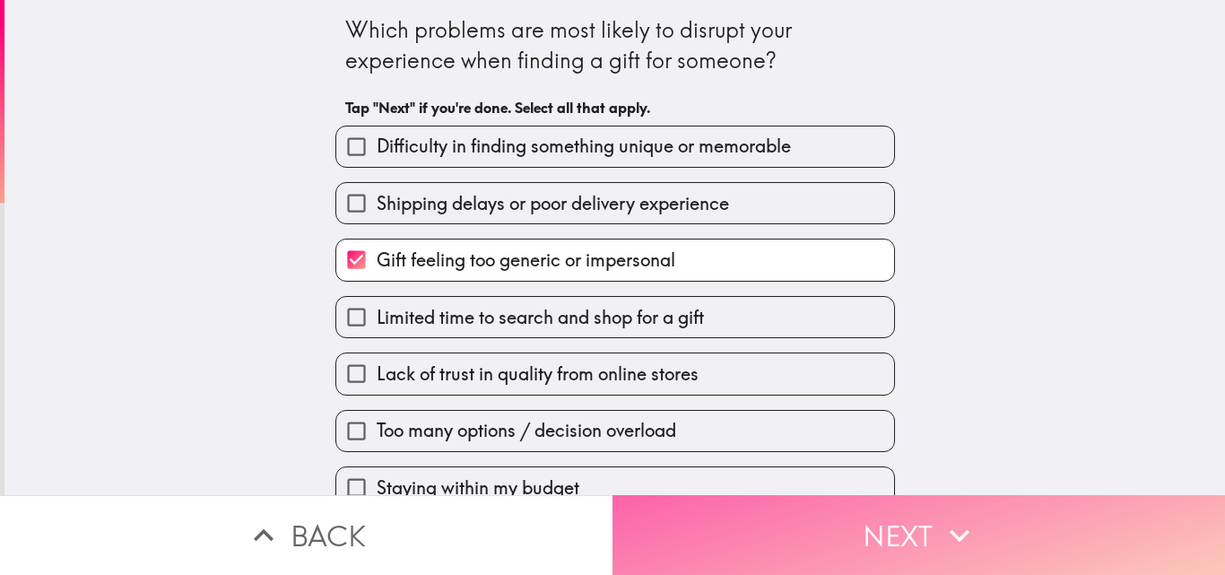
click at [962, 522] on icon "button" at bounding box center [959, 535] width 39 height 39
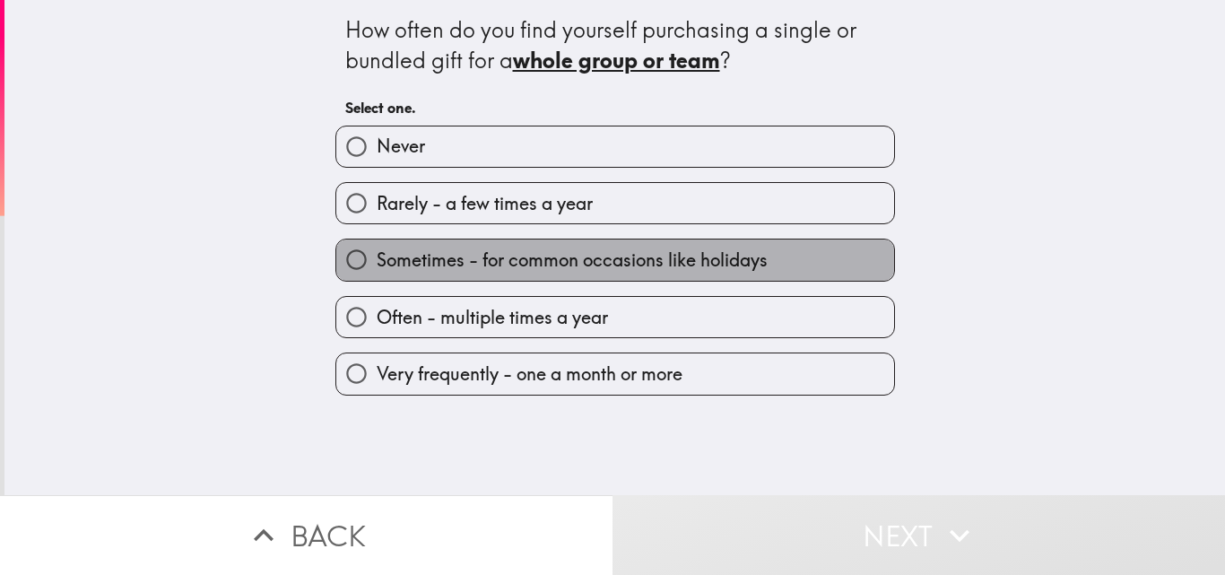
click at [714, 275] on label "Sometimes - for common occasions like holidays" at bounding box center [615, 259] width 558 height 40
click at [377, 275] on input "Sometimes - for common occasions like holidays" at bounding box center [356, 259] width 40 height 40
radio input "true"
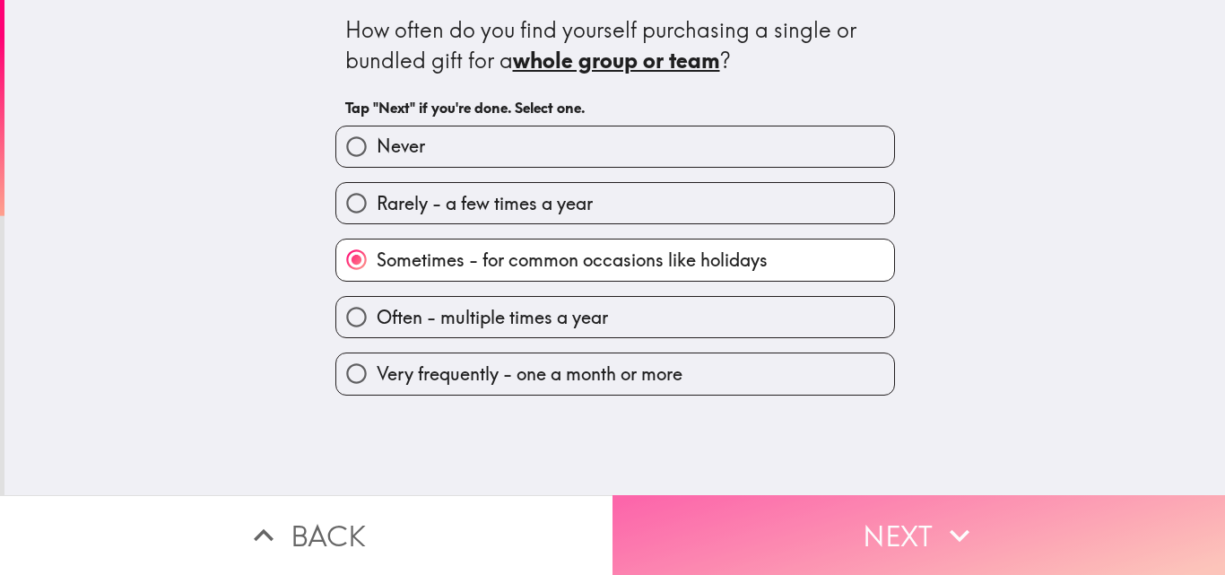
click at [854, 523] on button "Next" at bounding box center [918, 535] width 612 height 80
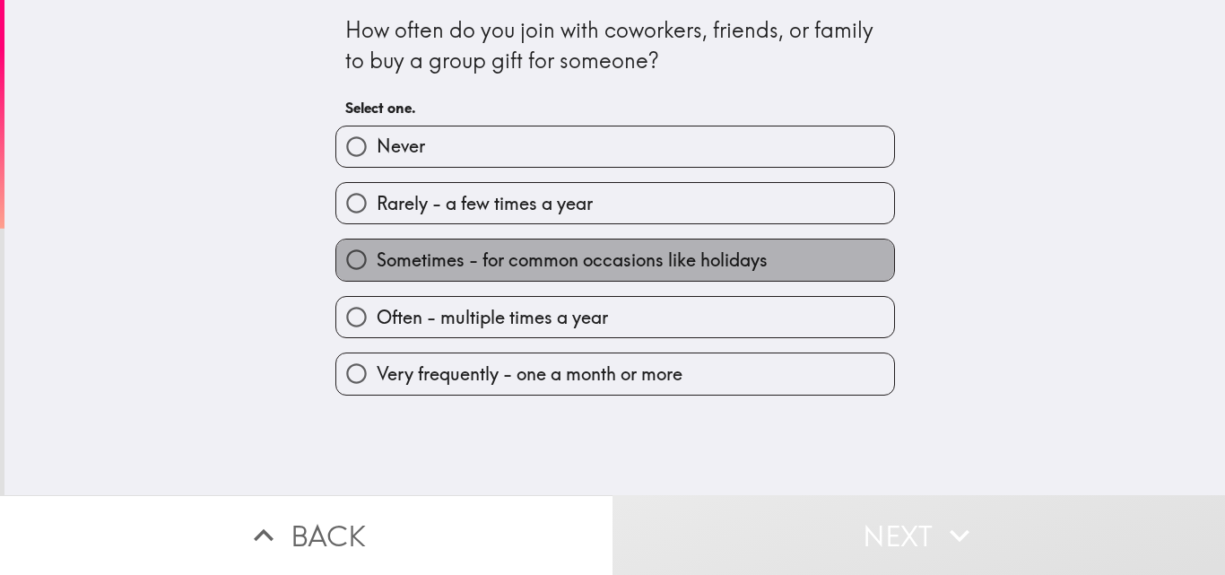
click at [575, 275] on label "Sometimes - for common occasions like holidays" at bounding box center [615, 259] width 558 height 40
click at [377, 275] on input "Sometimes - for common occasions like holidays" at bounding box center [356, 259] width 40 height 40
radio input "true"
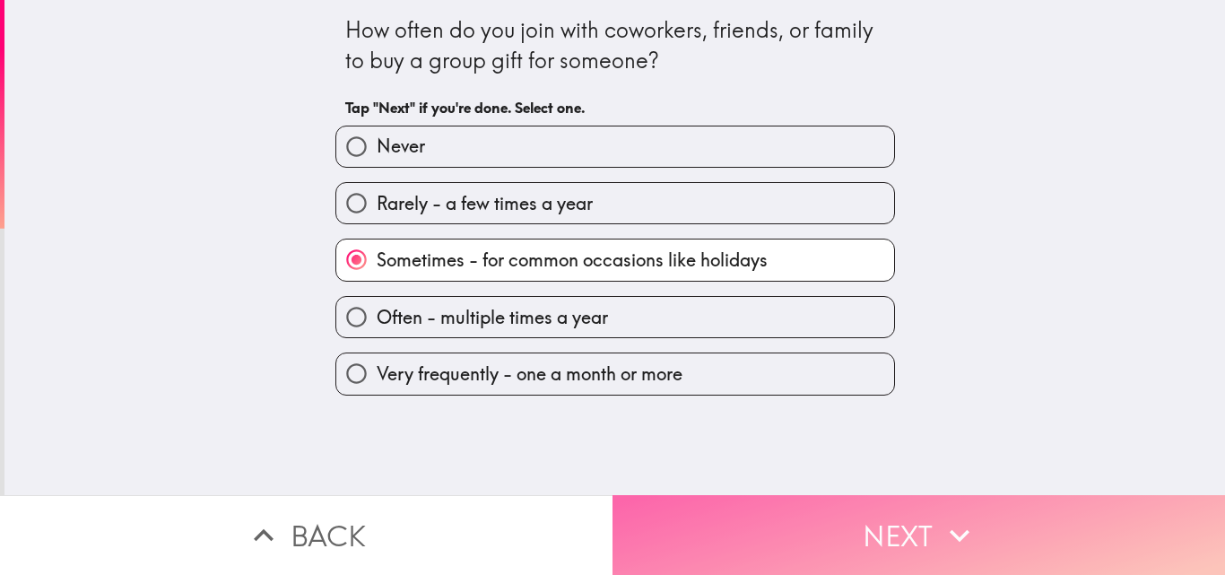
click at [831, 509] on button "Next" at bounding box center [918, 535] width 612 height 80
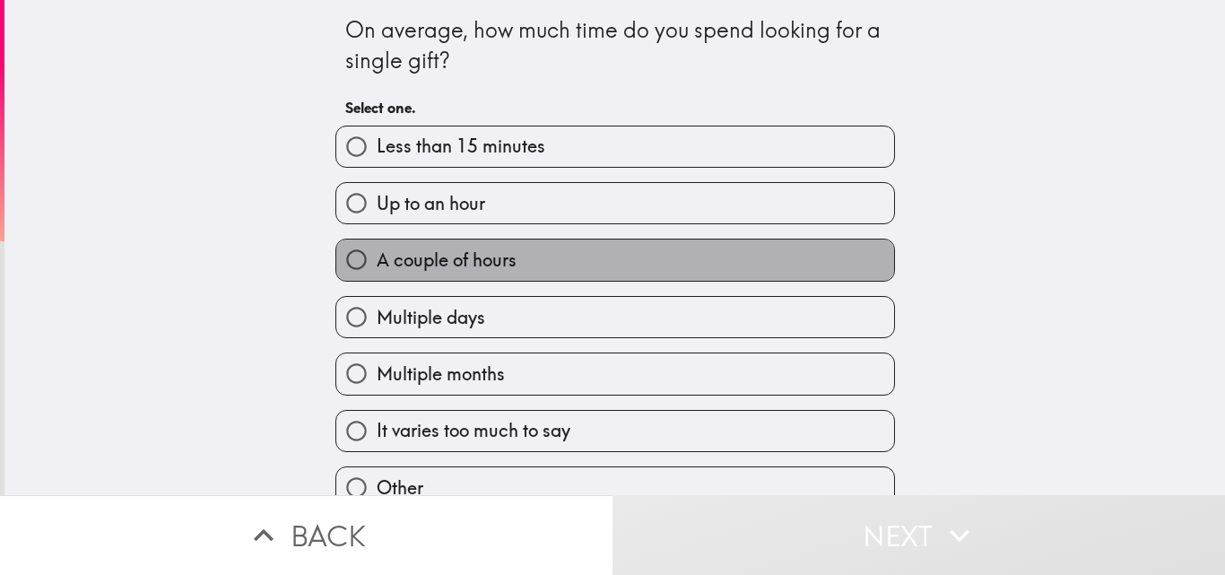
click at [688, 256] on label "A couple of hours" at bounding box center [615, 259] width 558 height 40
click at [377, 256] on input "A couple of hours" at bounding box center [356, 259] width 40 height 40
radio input "true"
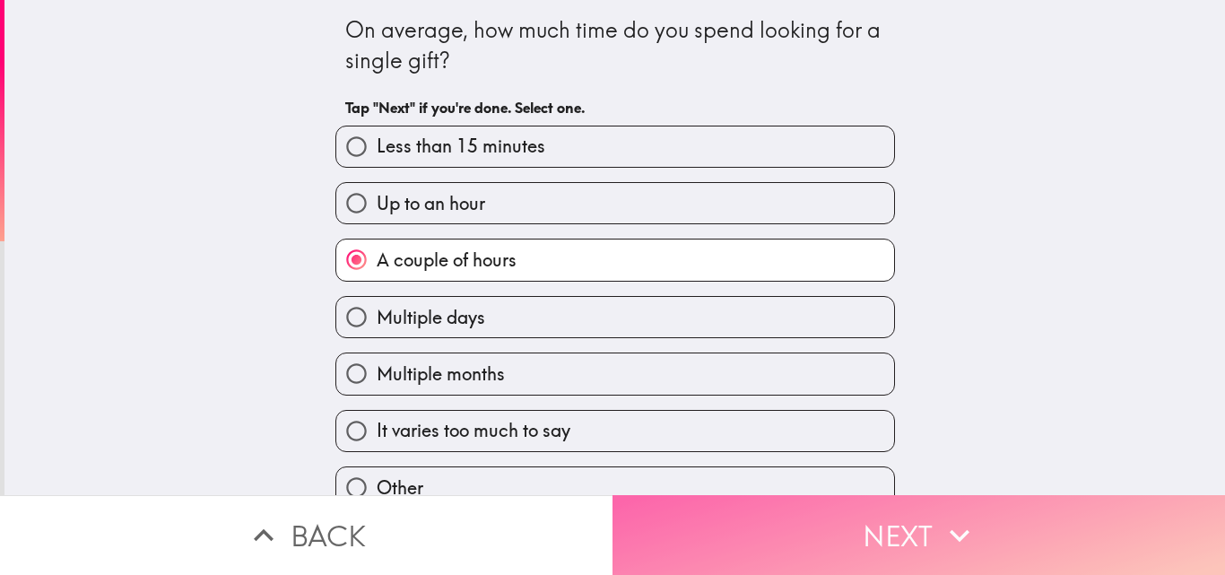
click at [881, 532] on button "Next" at bounding box center [918, 535] width 612 height 80
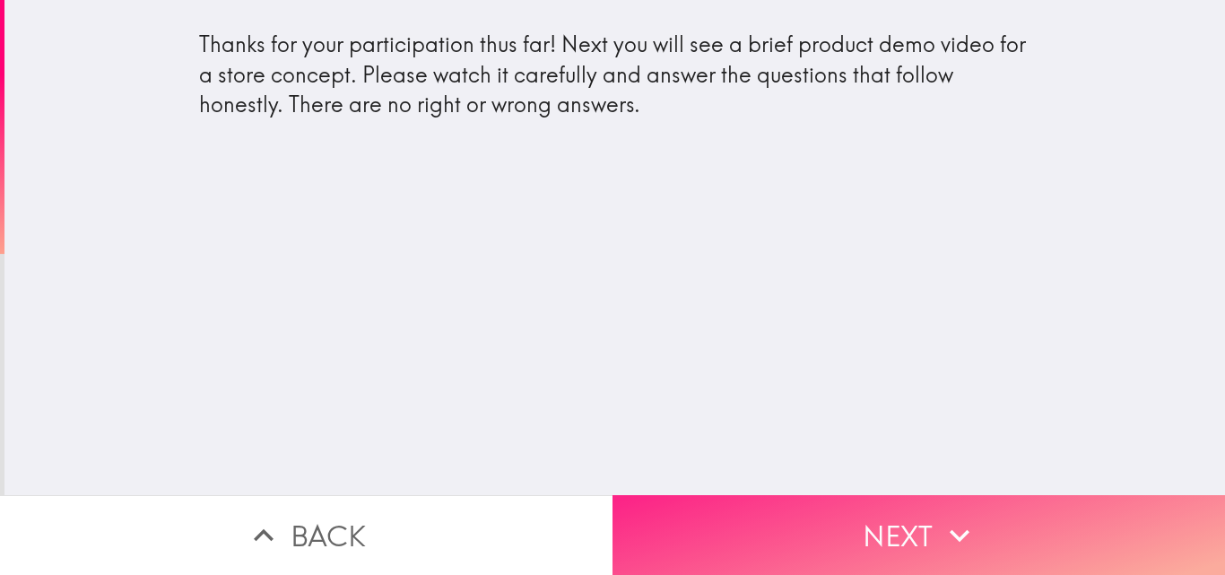
click at [912, 531] on button "Next" at bounding box center [918, 535] width 612 height 80
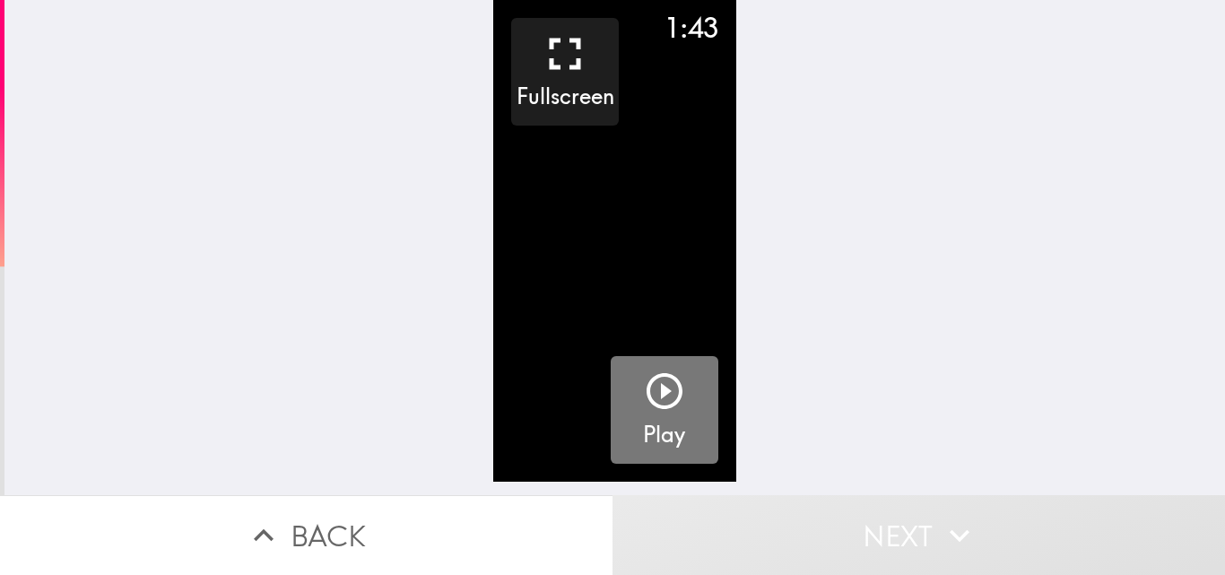
click at [650, 395] on icon "button" at bounding box center [665, 391] width 36 height 36
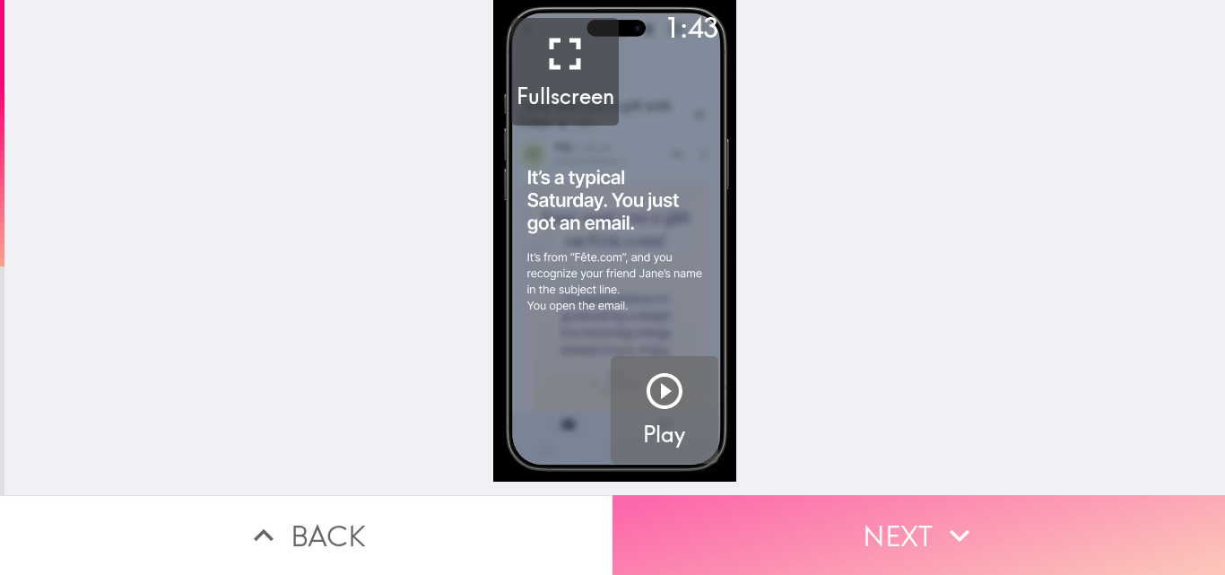
click at [831, 508] on button "Next" at bounding box center [918, 535] width 612 height 80
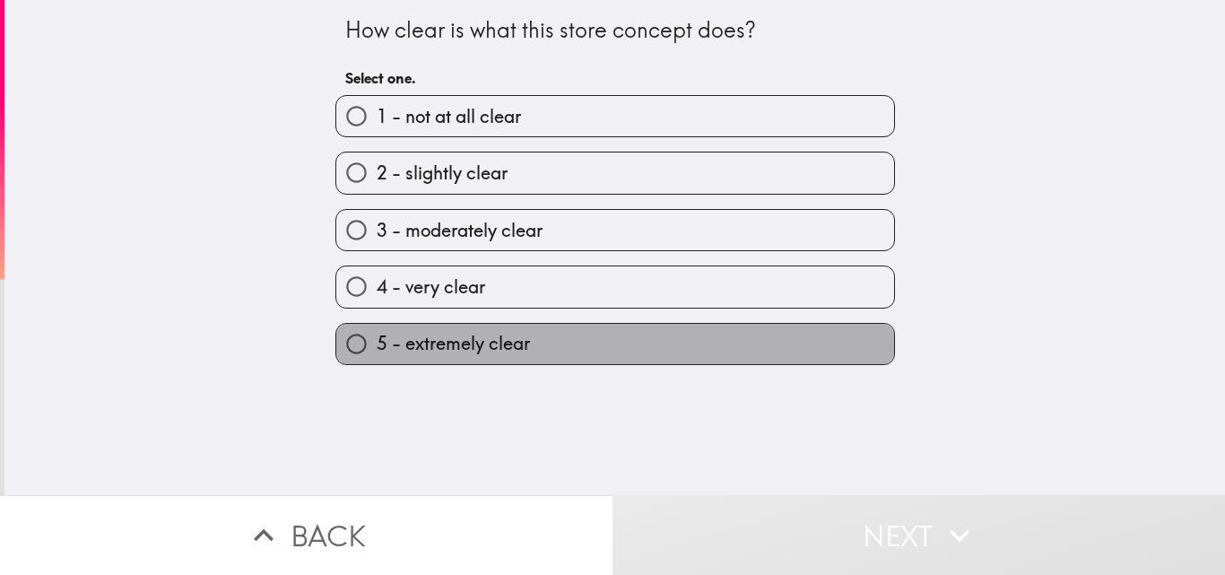
click at [413, 347] on span "5 - extremely clear" at bounding box center [453, 343] width 153 height 25
click at [377, 347] on input "5 - extremely clear" at bounding box center [356, 344] width 40 height 40
radio input "true"
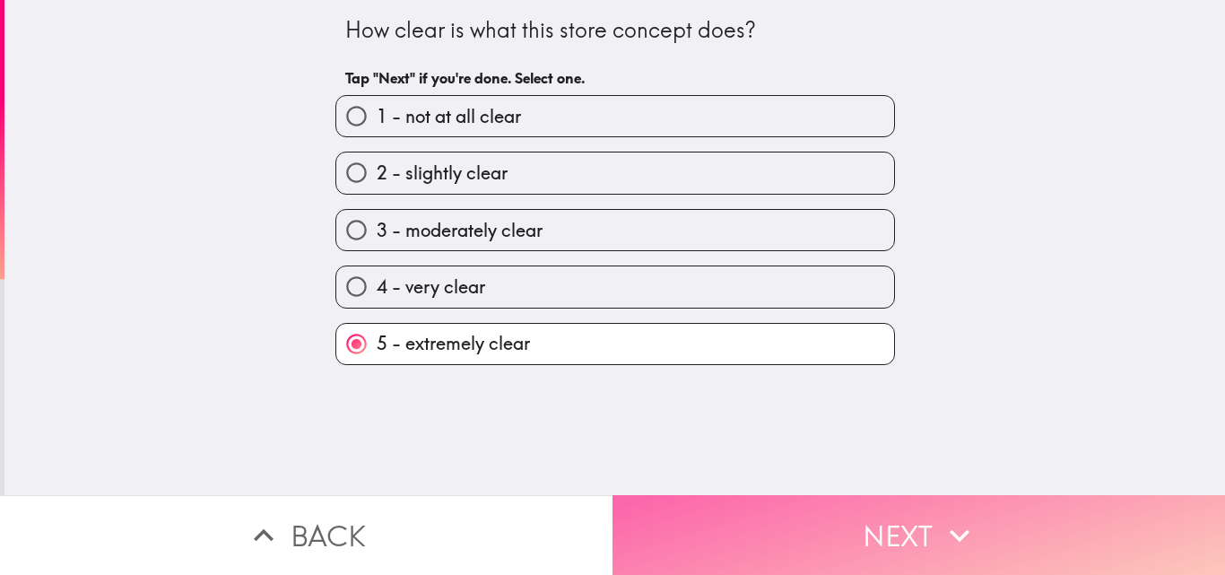
click at [792, 518] on button "Next" at bounding box center [918, 535] width 612 height 80
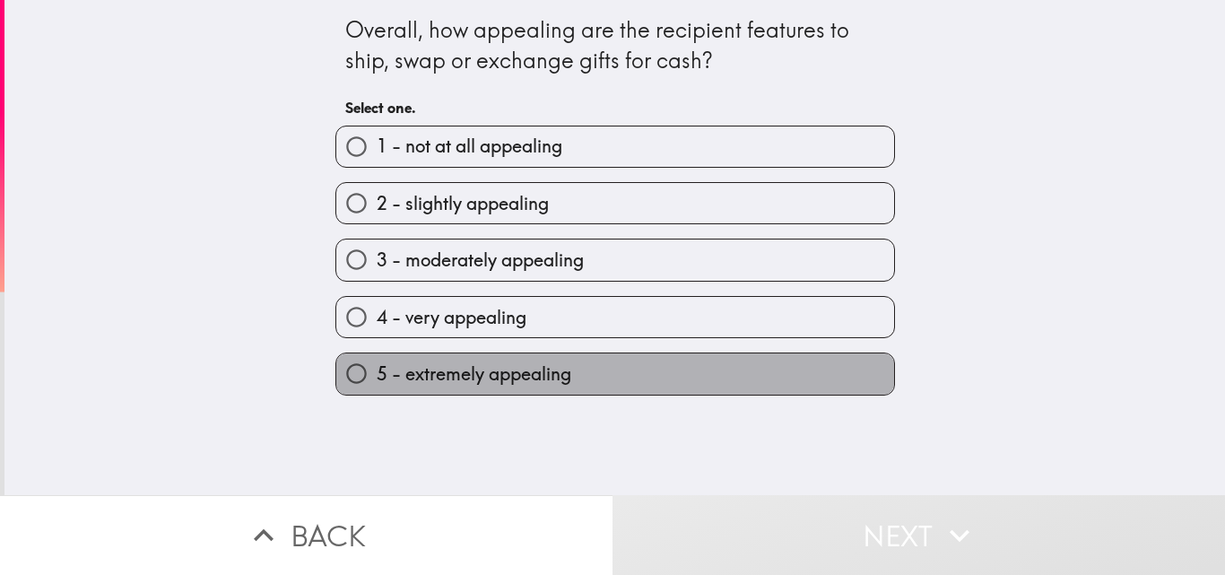
click at [588, 362] on label "5 - extremely appealing" at bounding box center [615, 373] width 558 height 40
click at [377, 362] on input "5 - extremely appealing" at bounding box center [356, 373] width 40 height 40
radio input "true"
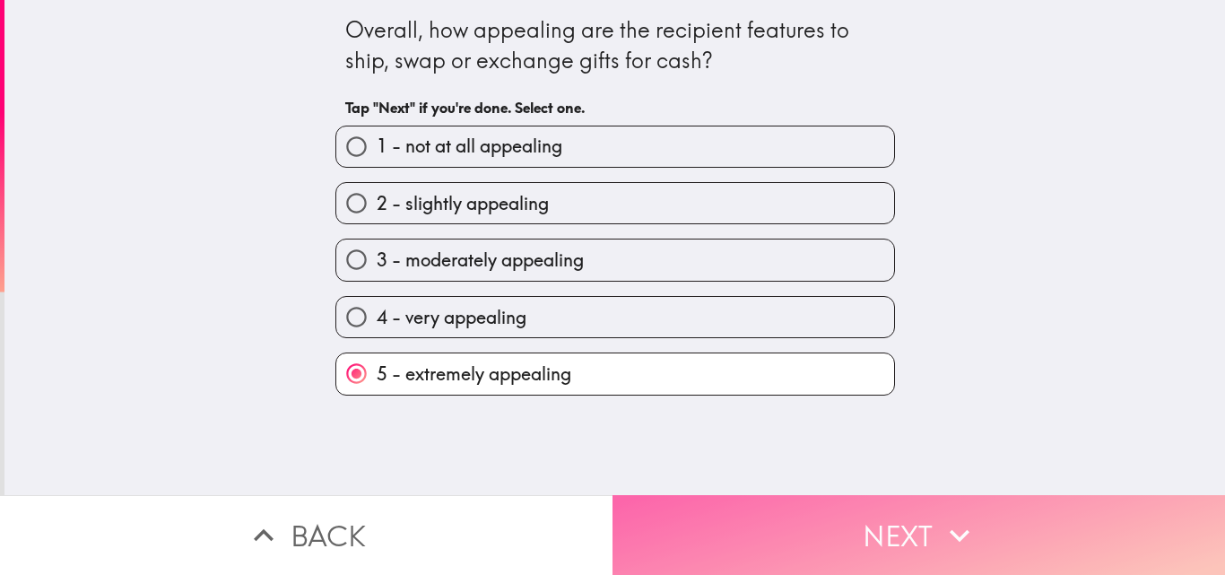
click at [803, 513] on button "Next" at bounding box center [918, 535] width 612 height 80
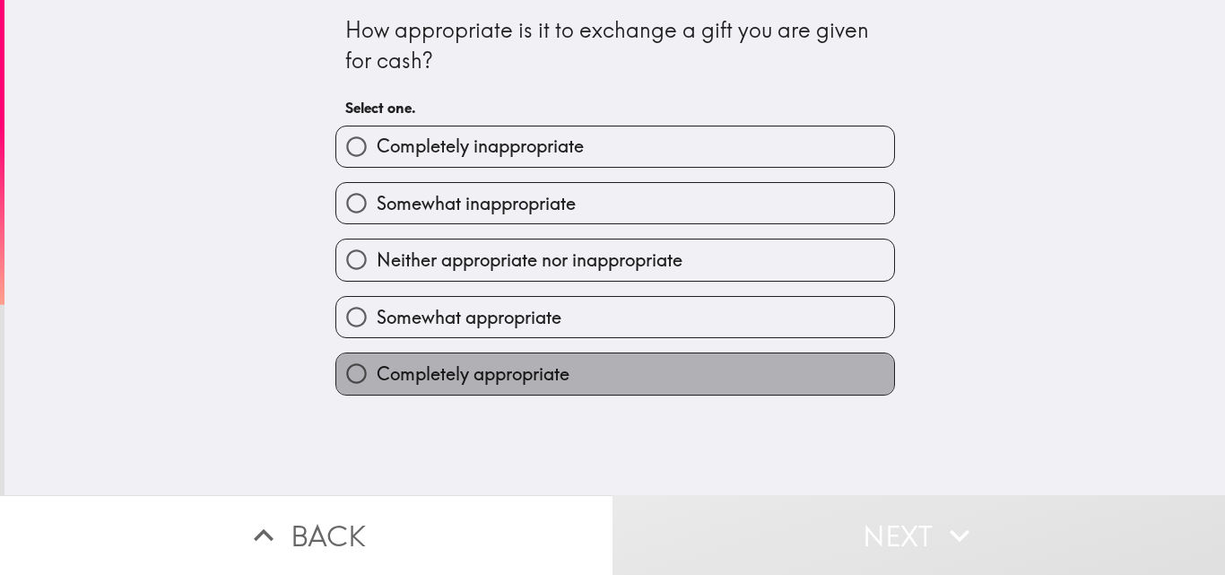
click at [664, 378] on label "Completely appropriate" at bounding box center [615, 373] width 558 height 40
click at [377, 378] on input "Completely appropriate" at bounding box center [356, 373] width 40 height 40
radio input "true"
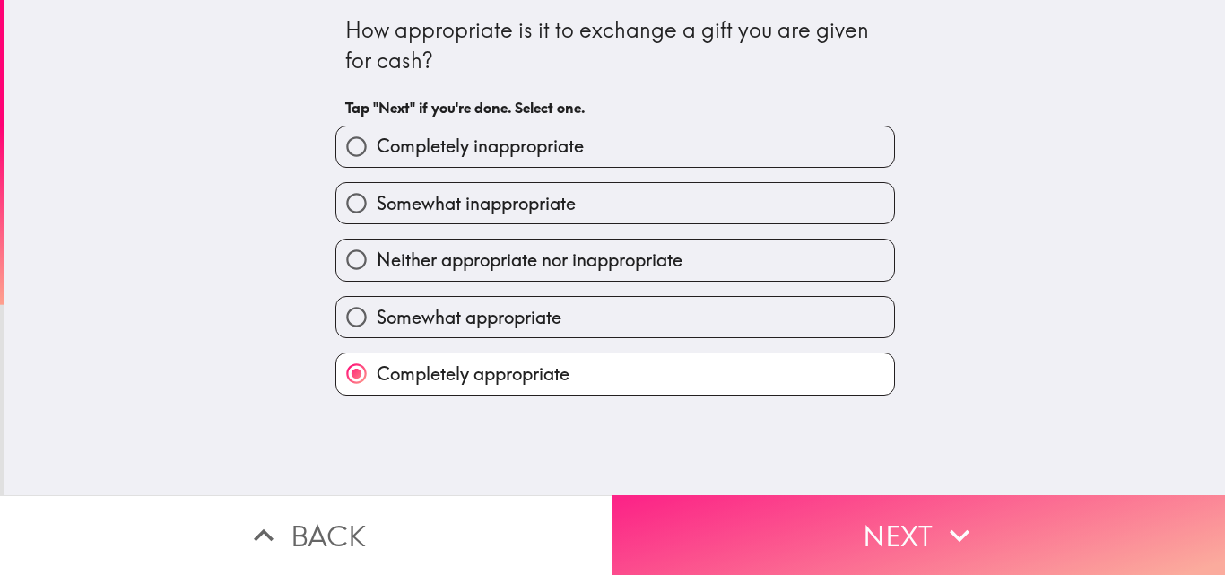
click at [893, 509] on button "Next" at bounding box center [918, 535] width 612 height 80
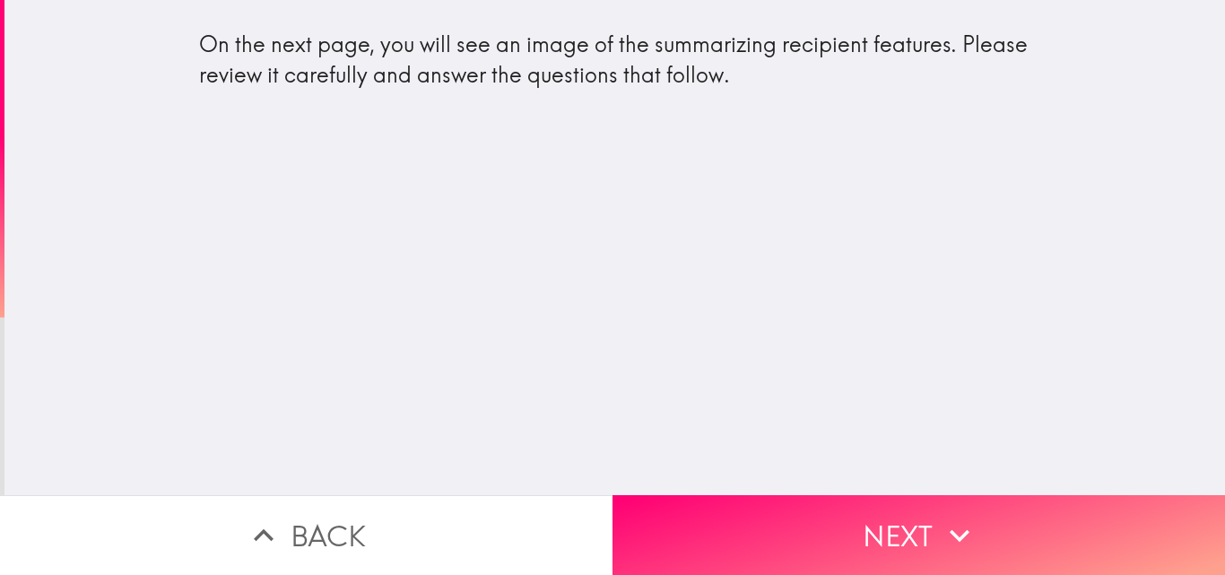
click at [820, 477] on div "On the next page, you will see an image of the summarizing recipient features. …" at bounding box center [614, 247] width 1220 height 495
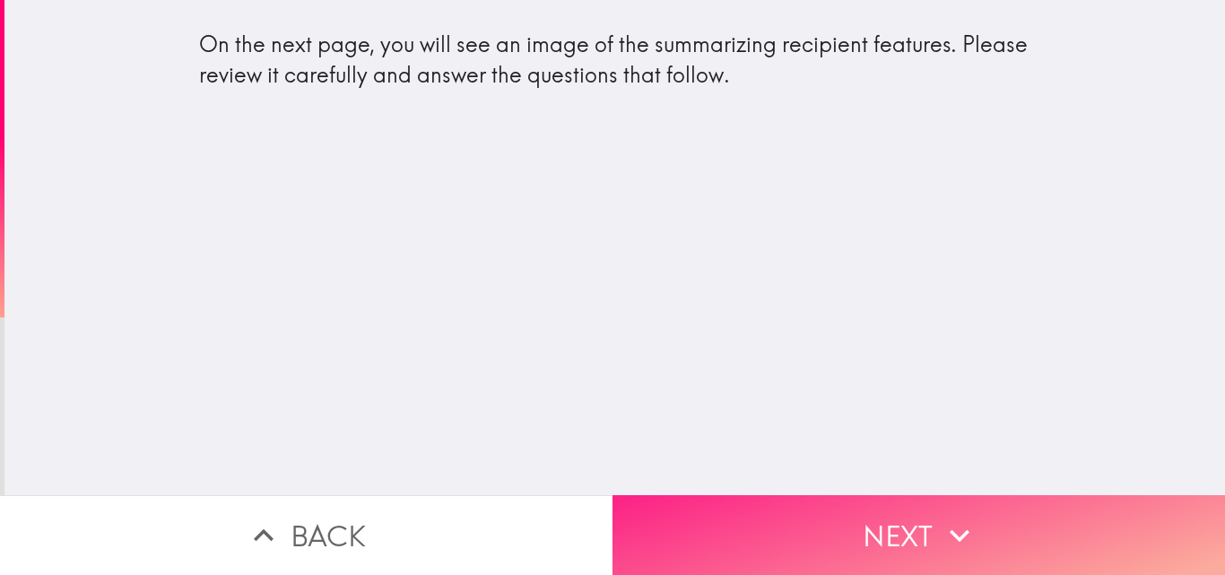
click at [823, 495] on button "Next" at bounding box center [918, 535] width 612 height 80
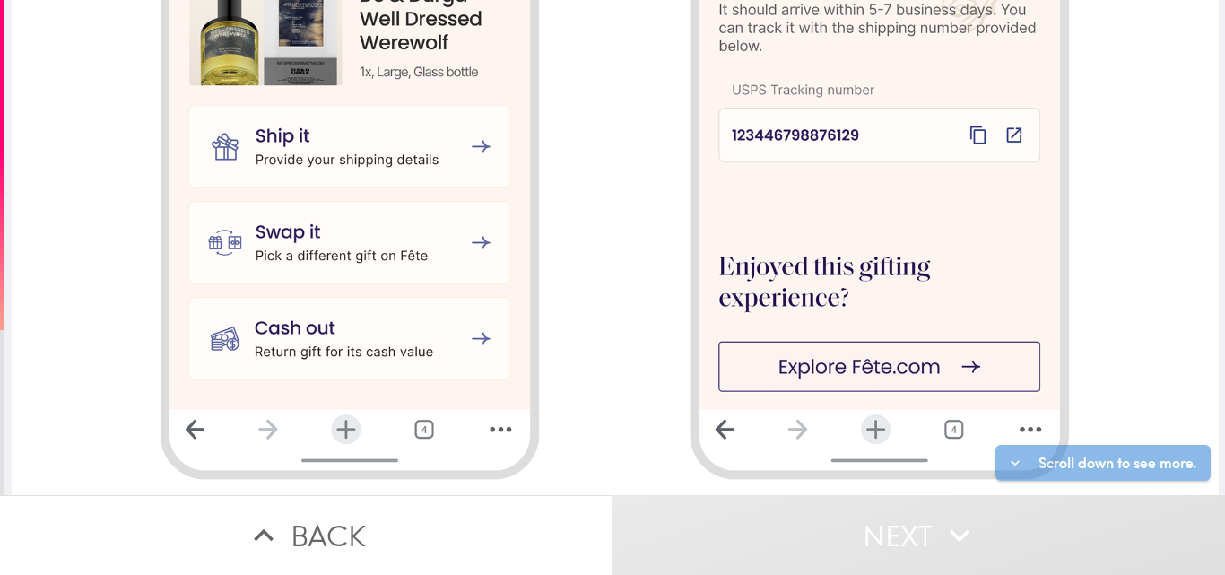
scroll to position [1929, 0]
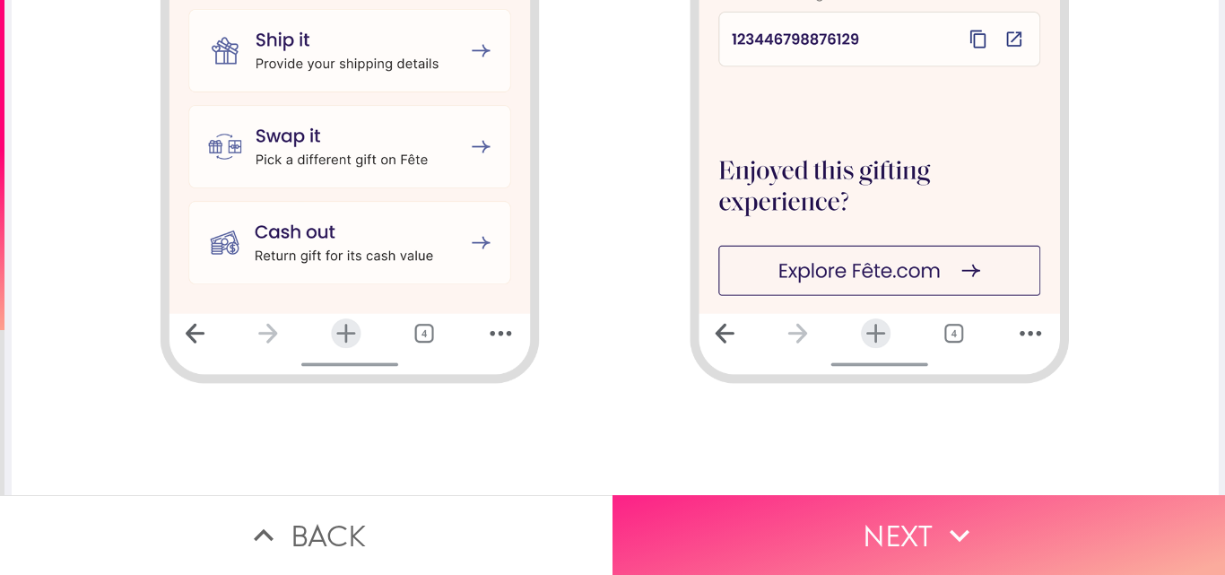
click at [914, 542] on button "Next" at bounding box center [918, 535] width 612 height 80
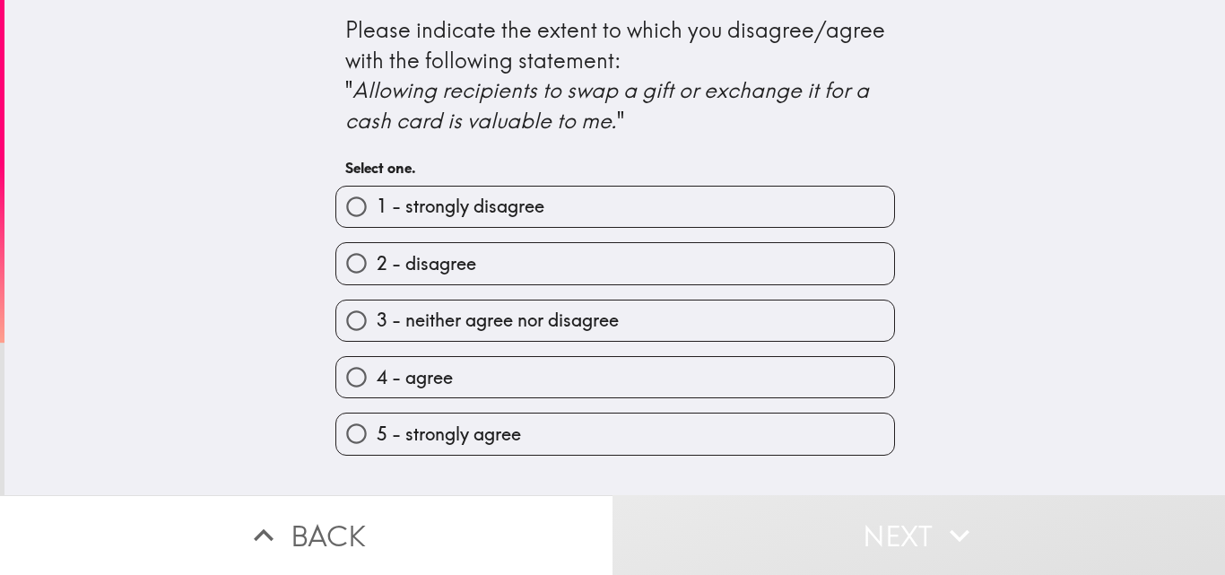
click at [741, 411] on div "5 - strongly agree" at bounding box center [608, 426] width 574 height 56
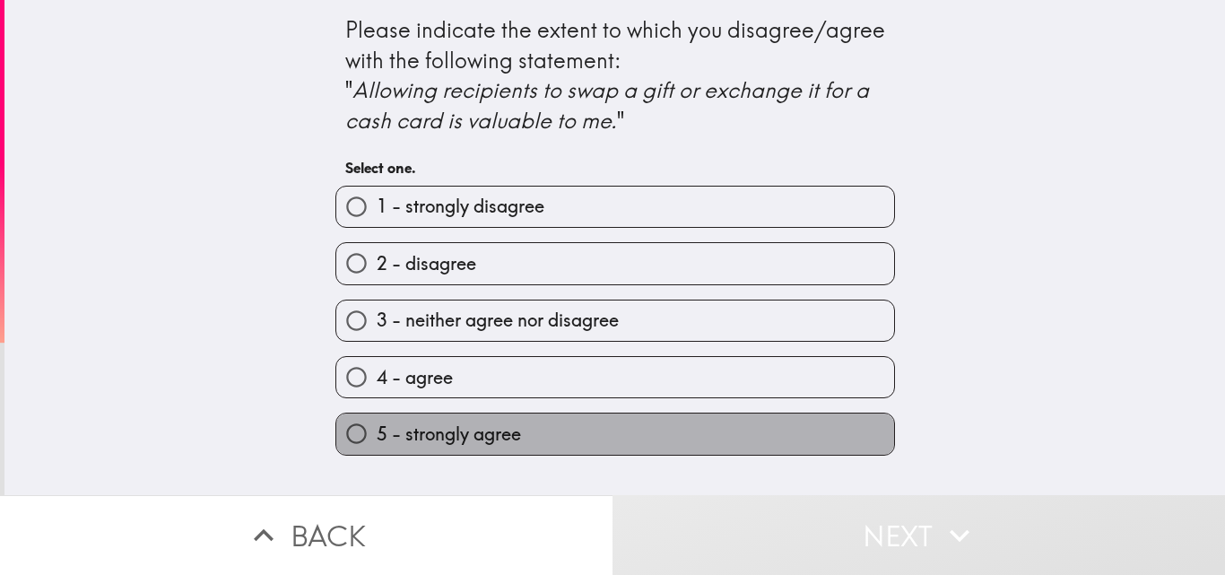
click at [727, 434] on label "5 - strongly agree" at bounding box center [615, 433] width 558 height 40
click at [377, 434] on input "5 - strongly agree" at bounding box center [356, 433] width 40 height 40
radio input "true"
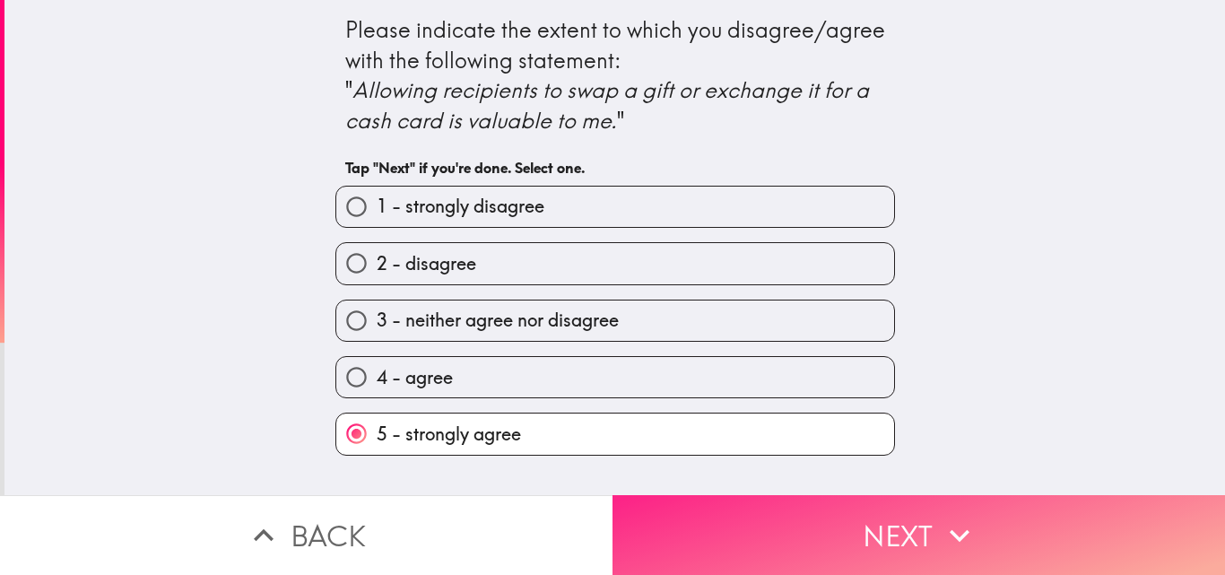
click at [877, 510] on button "Next" at bounding box center [918, 535] width 612 height 80
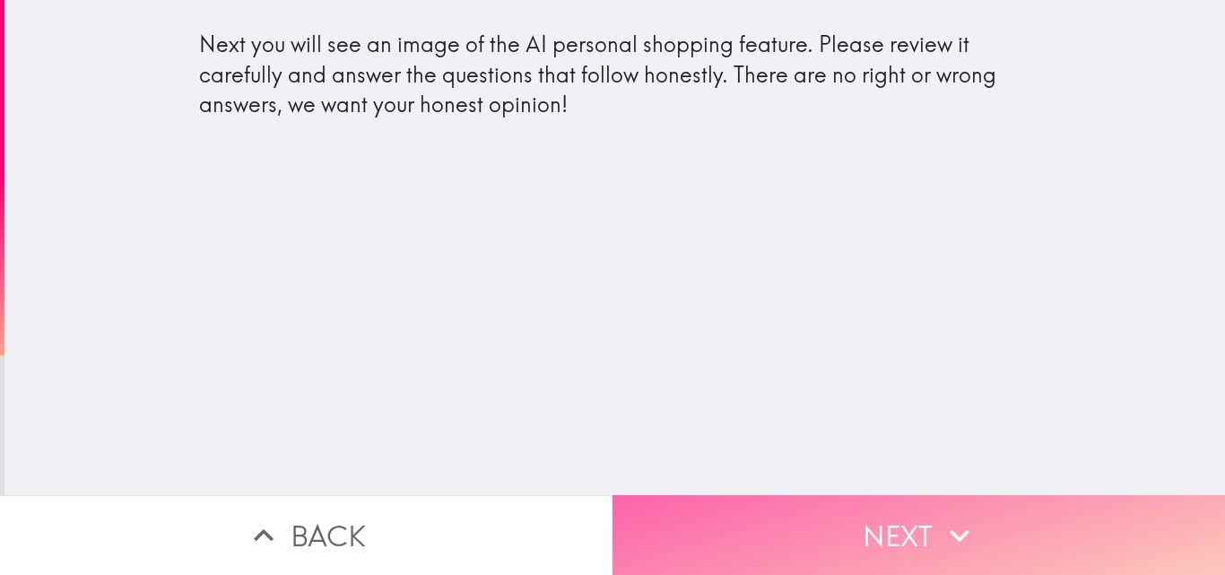
click at [803, 503] on button "Next" at bounding box center [918, 535] width 612 height 80
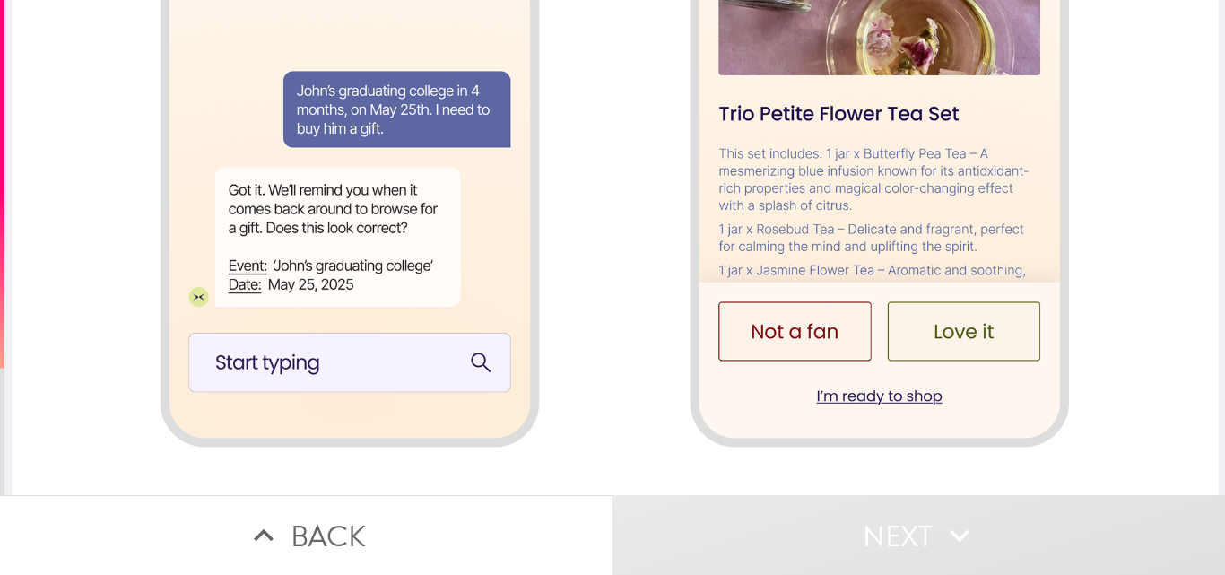
scroll to position [1705, 0]
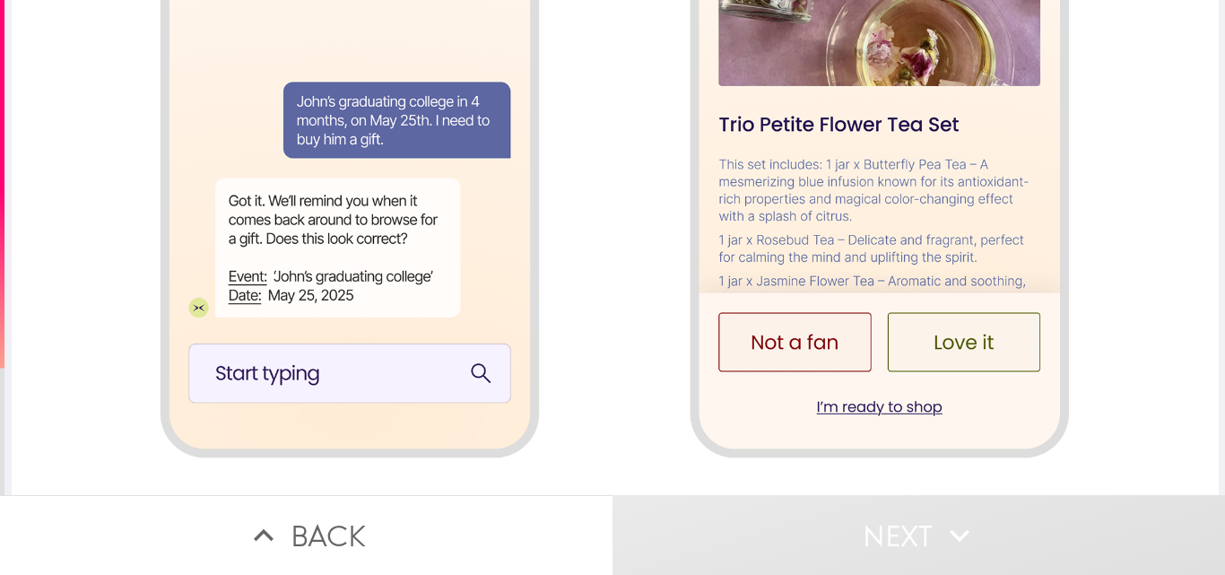
scroll to position [1929, 0]
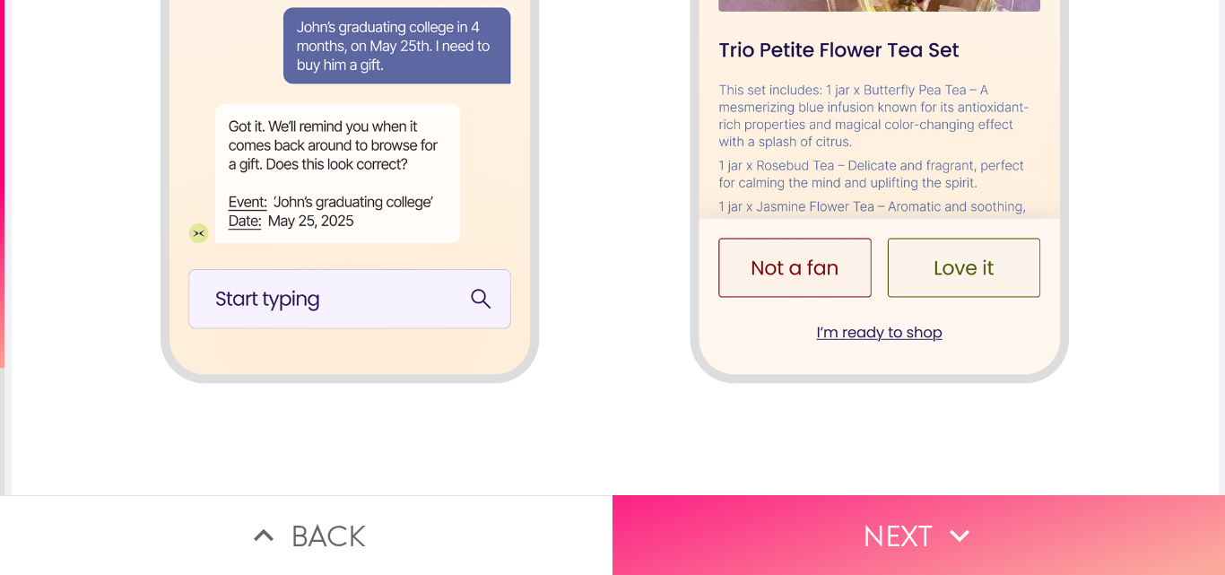
click at [840, 536] on button "Next" at bounding box center [918, 535] width 612 height 80
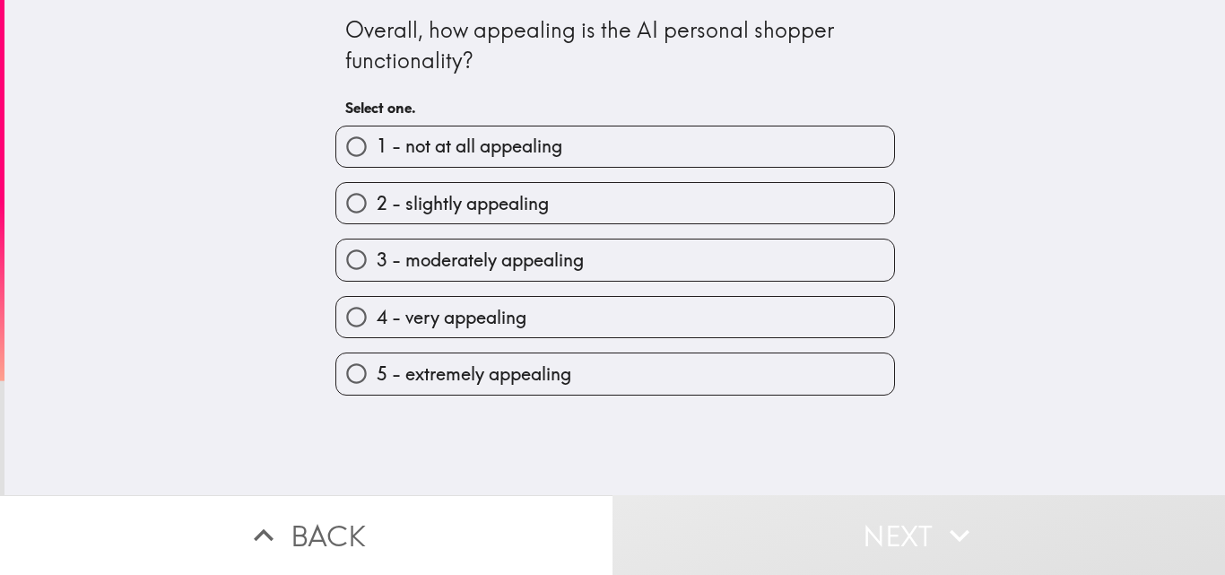
click at [705, 370] on label "5 - extremely appealing" at bounding box center [615, 373] width 558 height 40
click at [377, 370] on input "5 - extremely appealing" at bounding box center [356, 373] width 40 height 40
radio input "true"
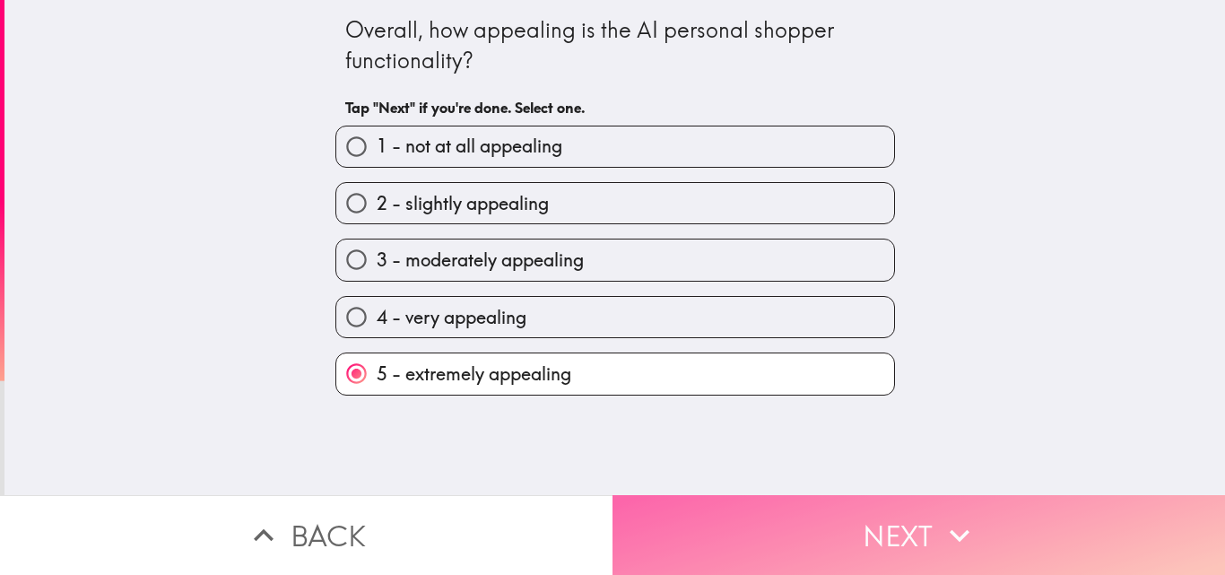
click at [851, 510] on button "Next" at bounding box center [918, 535] width 612 height 80
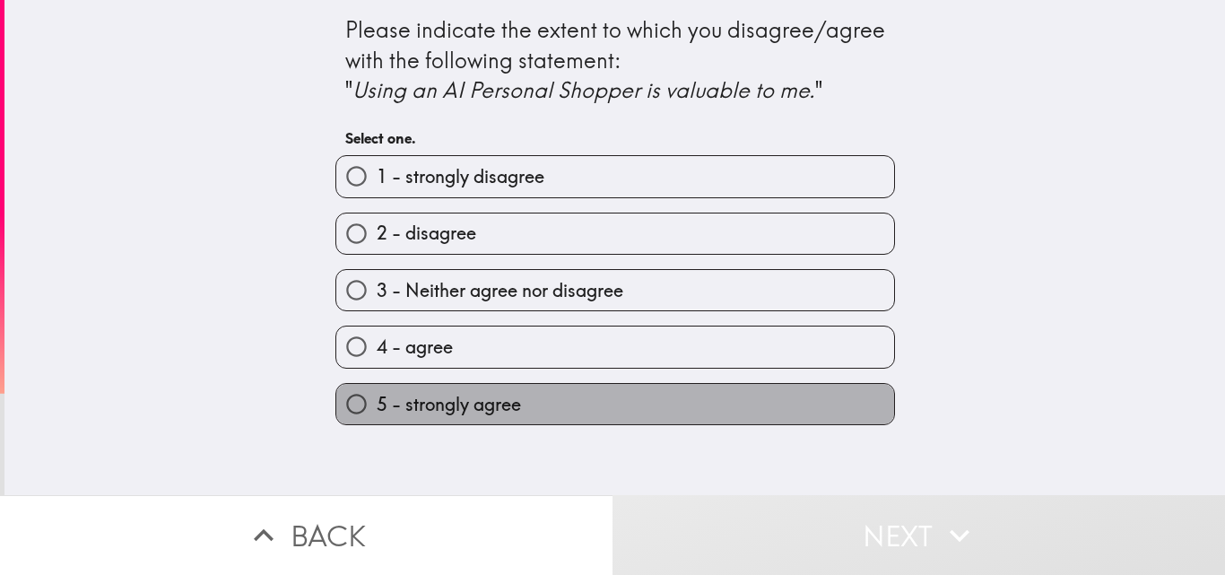
click at [583, 406] on label "5 - strongly agree" at bounding box center [615, 404] width 558 height 40
click at [377, 406] on input "5 - strongly agree" at bounding box center [356, 404] width 40 height 40
radio input "true"
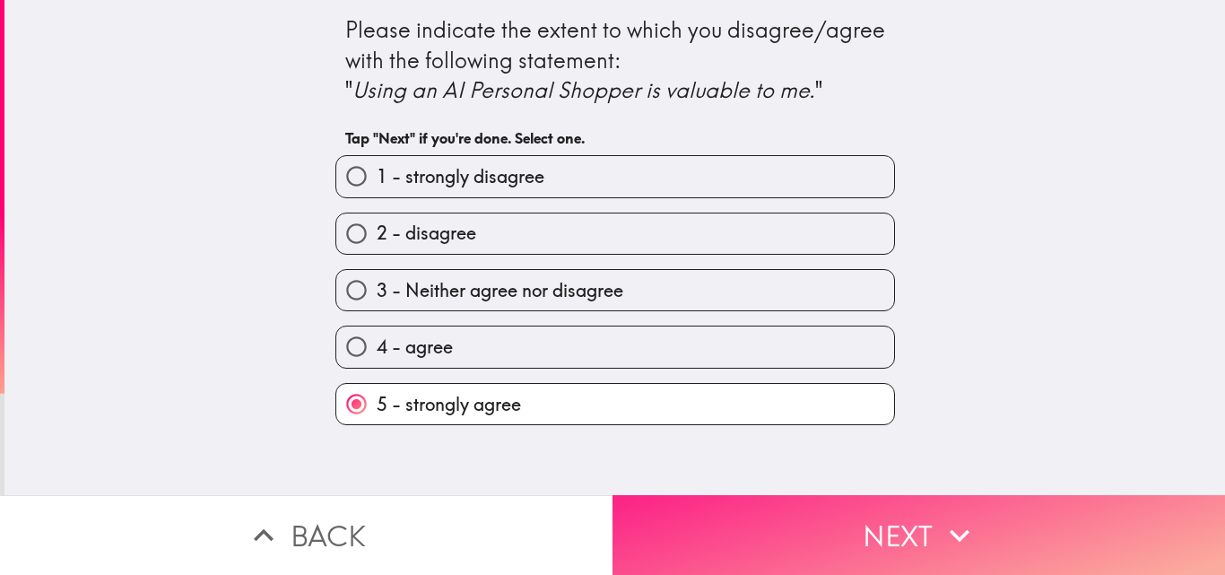
click at [873, 510] on button "Next" at bounding box center [918, 535] width 612 height 80
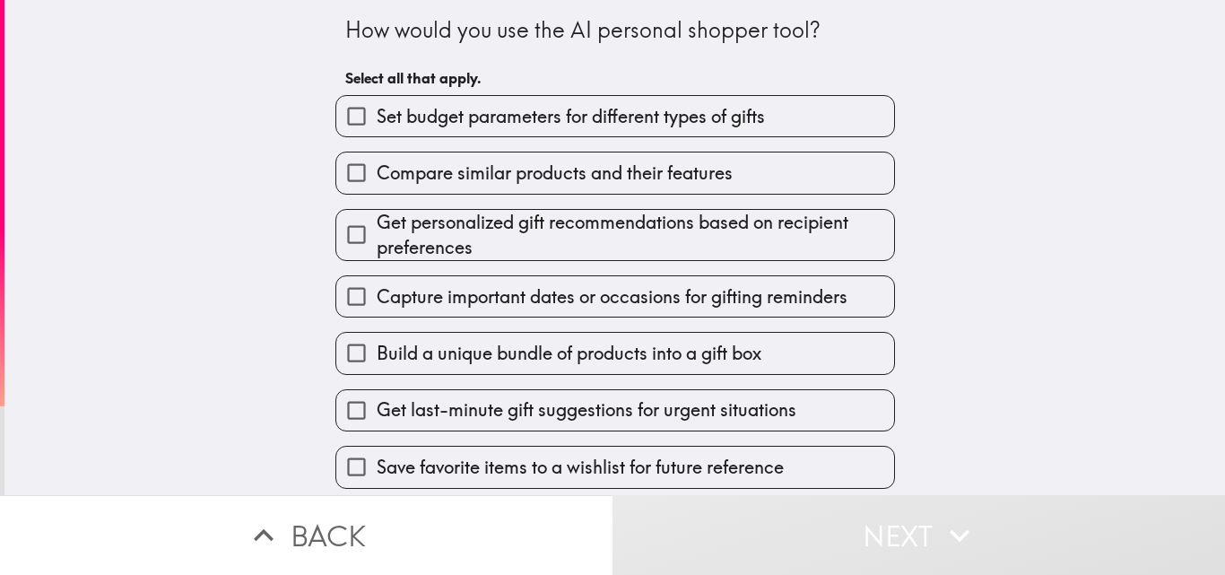
click at [684, 342] on span "Build a unique bundle of products into a gift box" at bounding box center [569, 353] width 385 height 25
click at [377, 342] on input "Build a unique bundle of products into a gift box" at bounding box center [356, 353] width 40 height 40
checkbox input "true"
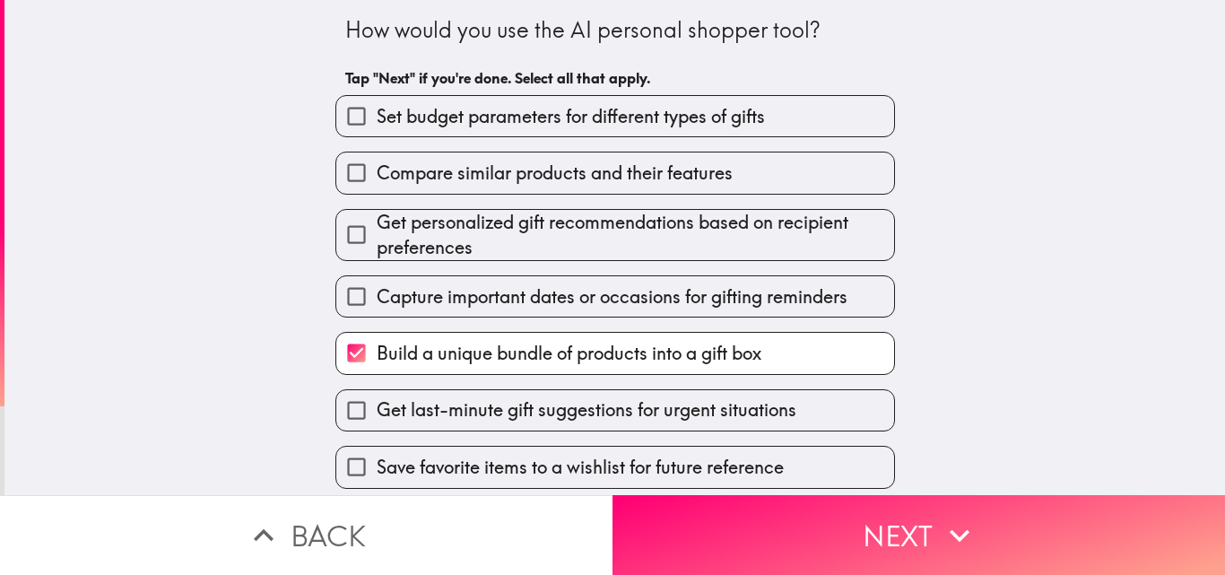
click at [723, 230] on span "Get personalized gift recommendations based on recipient preferences" at bounding box center [635, 235] width 517 height 50
click at [377, 230] on input "Get personalized gift recommendations based on recipient preferences" at bounding box center [356, 234] width 40 height 40
checkbox input "true"
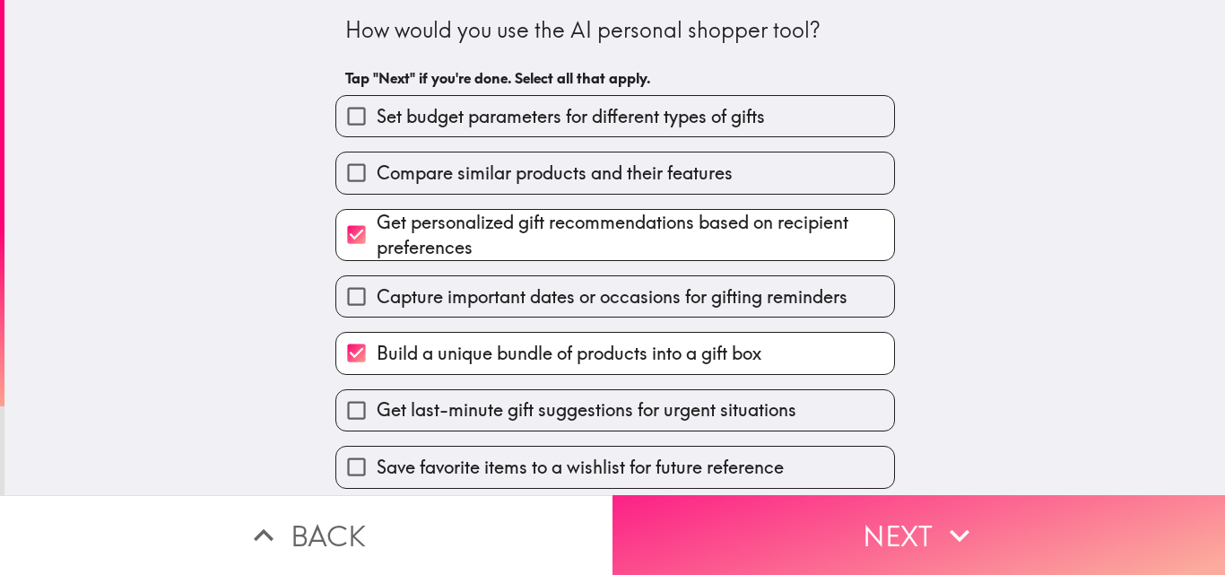
click at [854, 495] on button "Next" at bounding box center [918, 535] width 612 height 80
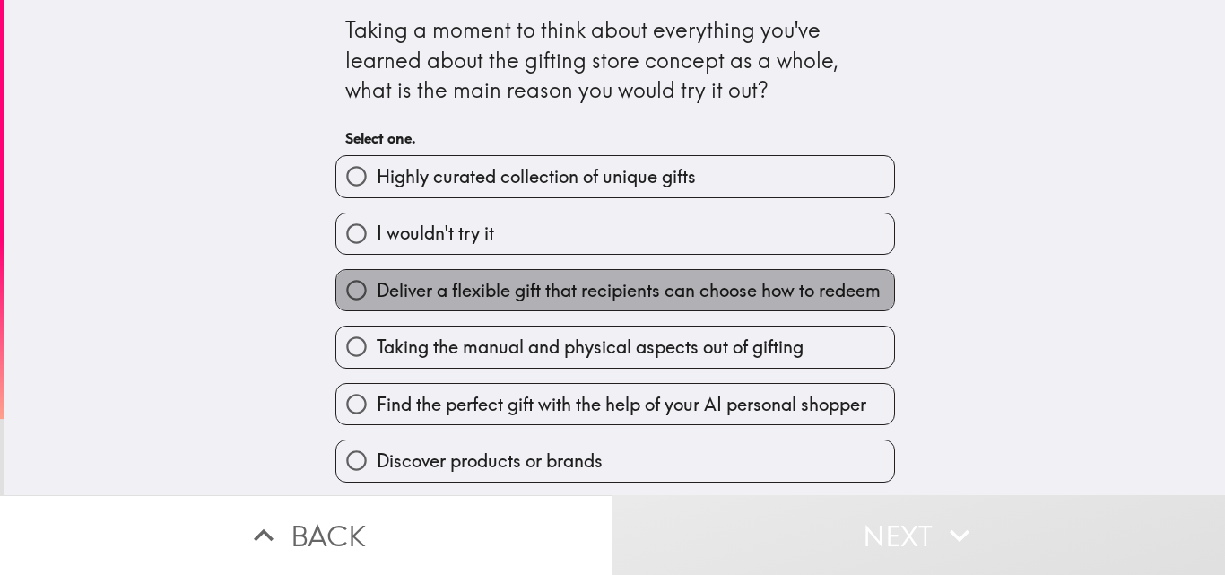
click at [669, 305] on label "Deliver a flexible gift that recipients can choose how to redeem" at bounding box center [615, 290] width 558 height 40
click at [377, 305] on input "Deliver a flexible gift that recipients can choose how to redeem" at bounding box center [356, 290] width 40 height 40
radio input "true"
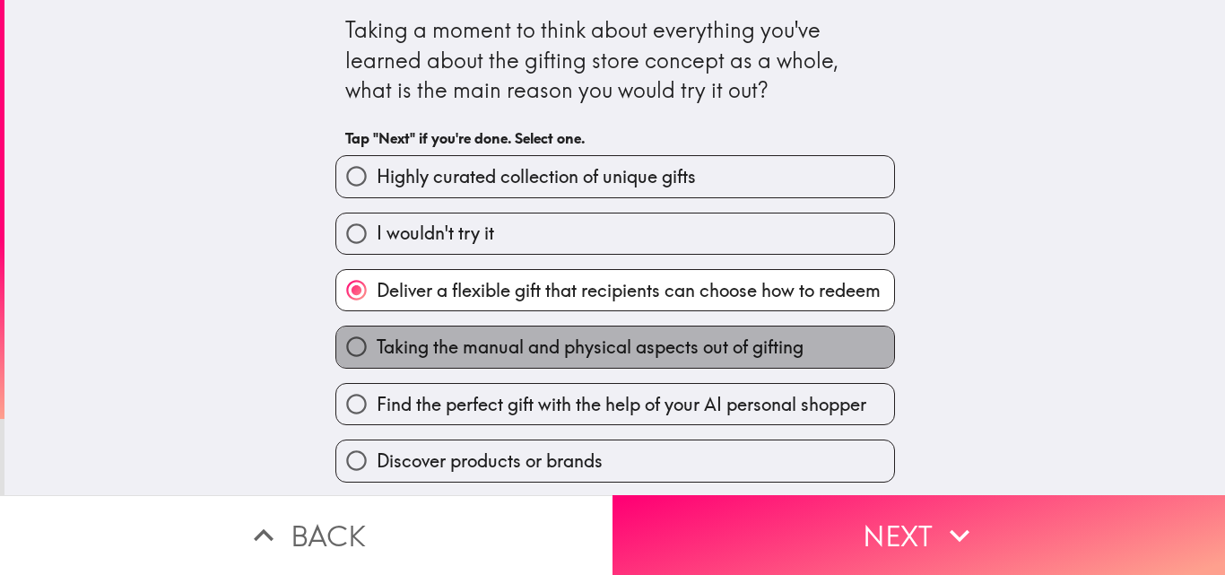
click at [661, 346] on span "Taking the manual and physical aspects out of gifting" at bounding box center [590, 346] width 427 height 25
click at [377, 346] on input "Taking the manual and physical aspects out of gifting" at bounding box center [356, 346] width 40 height 40
radio input "true"
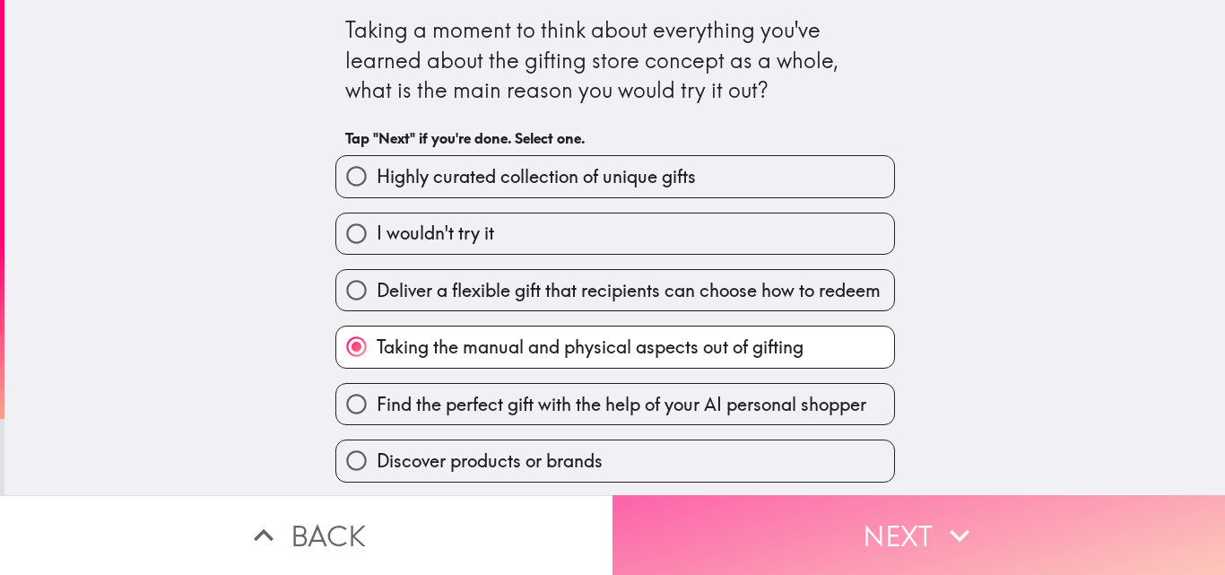
click at [860, 508] on button "Next" at bounding box center [918, 535] width 612 height 80
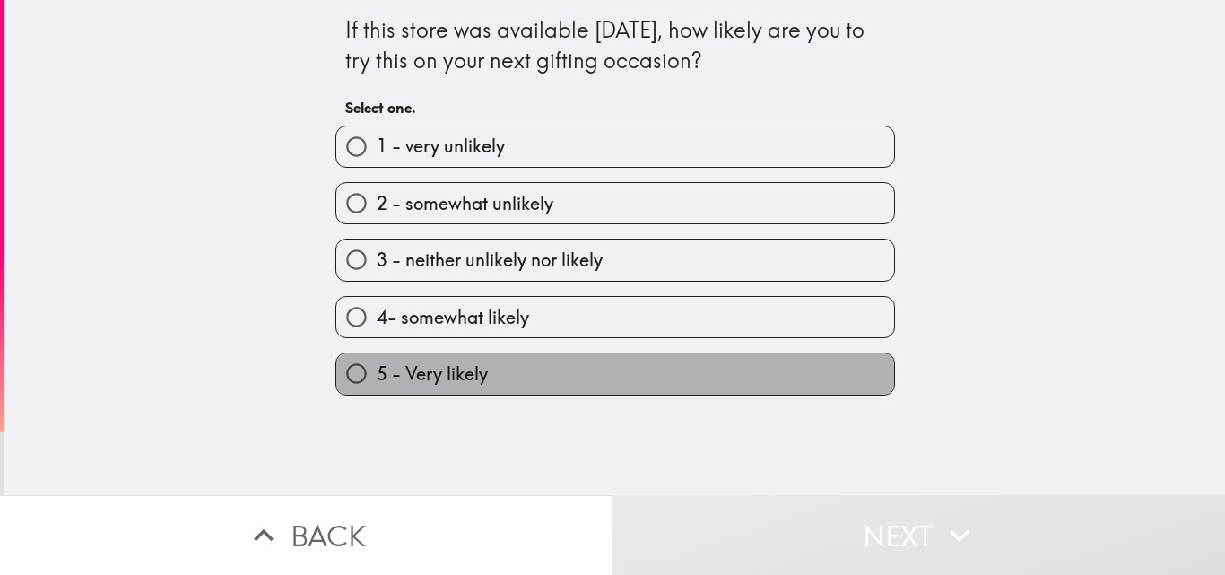
click at [577, 364] on label "5 - Very likely" at bounding box center [615, 373] width 558 height 40
click at [377, 364] on input "5 - Very likely" at bounding box center [356, 373] width 40 height 40
radio input "true"
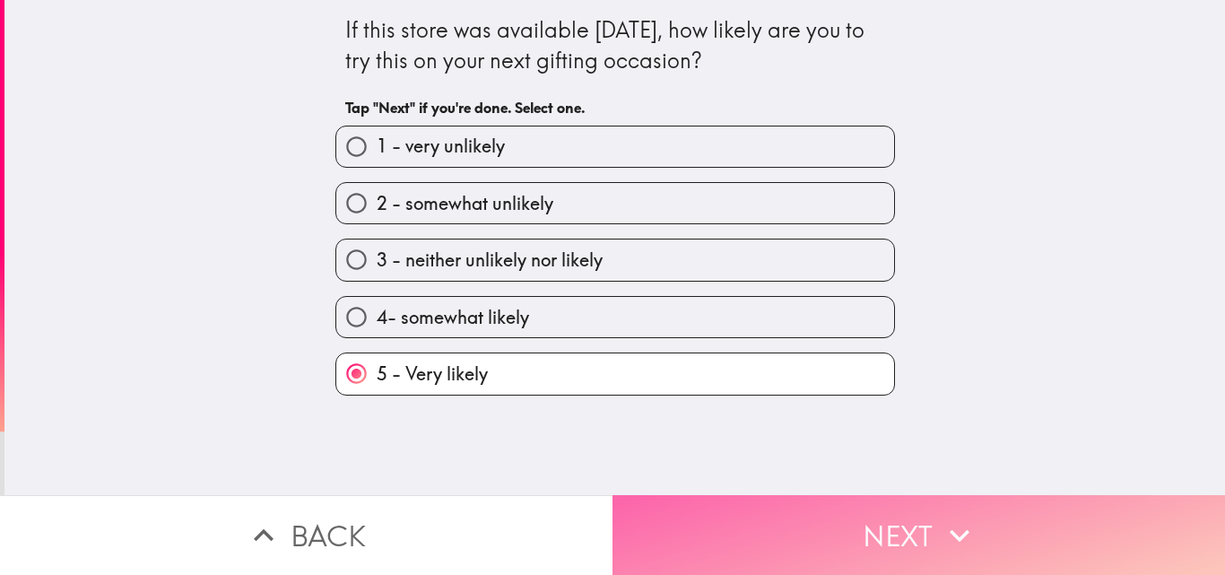
click at [813, 509] on button "Next" at bounding box center [918, 535] width 612 height 80
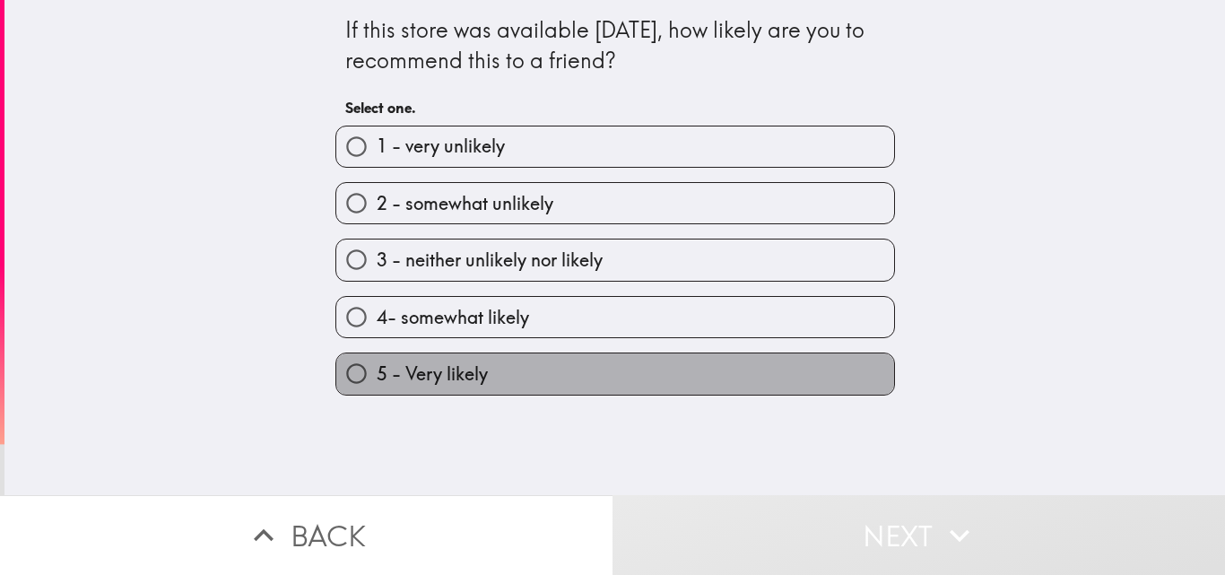
click at [646, 369] on label "5 - Very likely" at bounding box center [615, 373] width 558 height 40
click at [377, 369] on input "5 - Very likely" at bounding box center [356, 373] width 40 height 40
radio input "true"
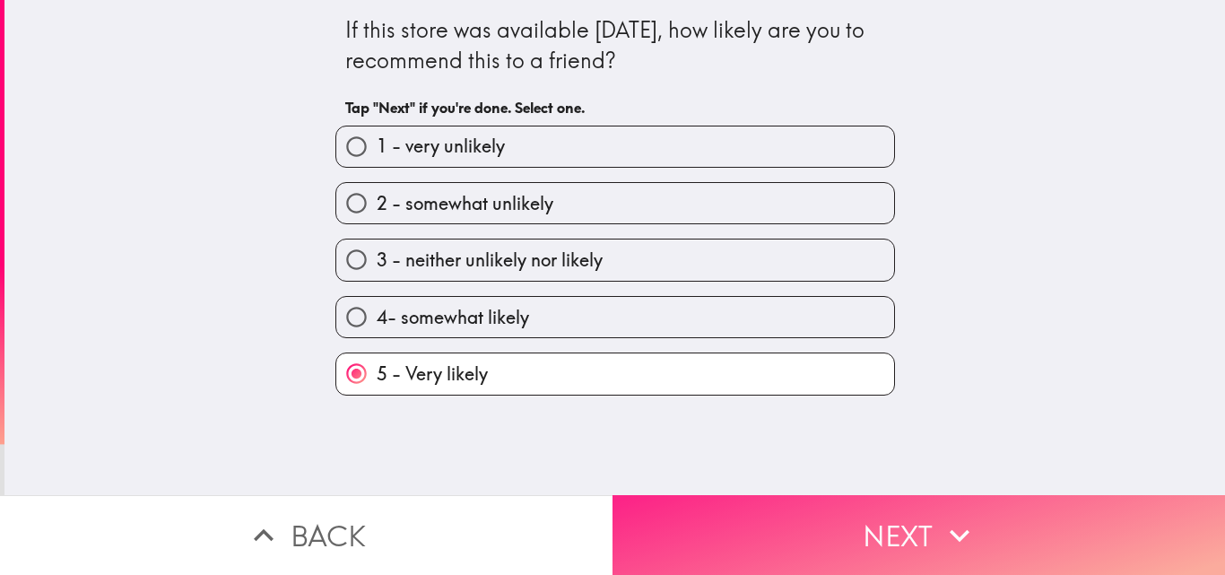
click at [779, 497] on button "Next" at bounding box center [918, 535] width 612 height 80
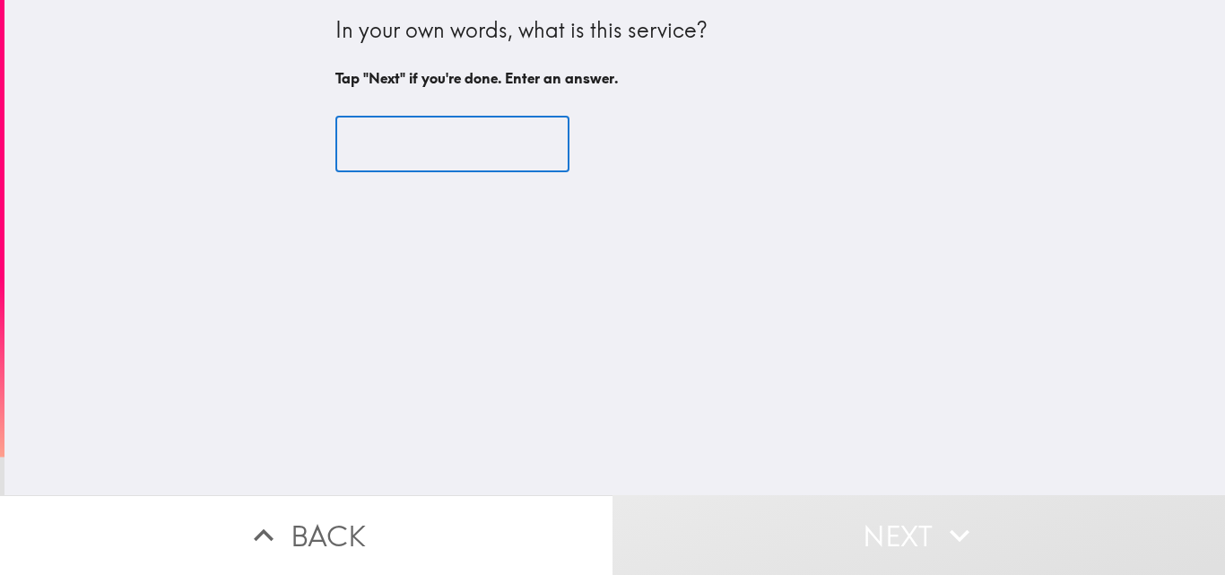
click at [472, 159] on input "text" at bounding box center [452, 145] width 234 height 56
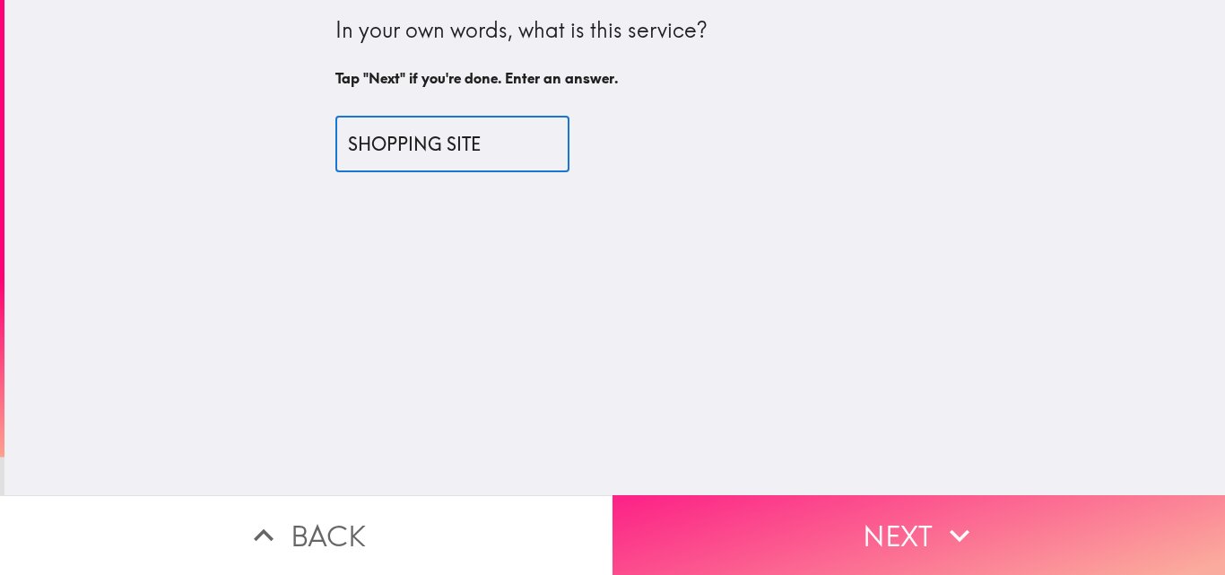
type input "SHOPPING SITE"
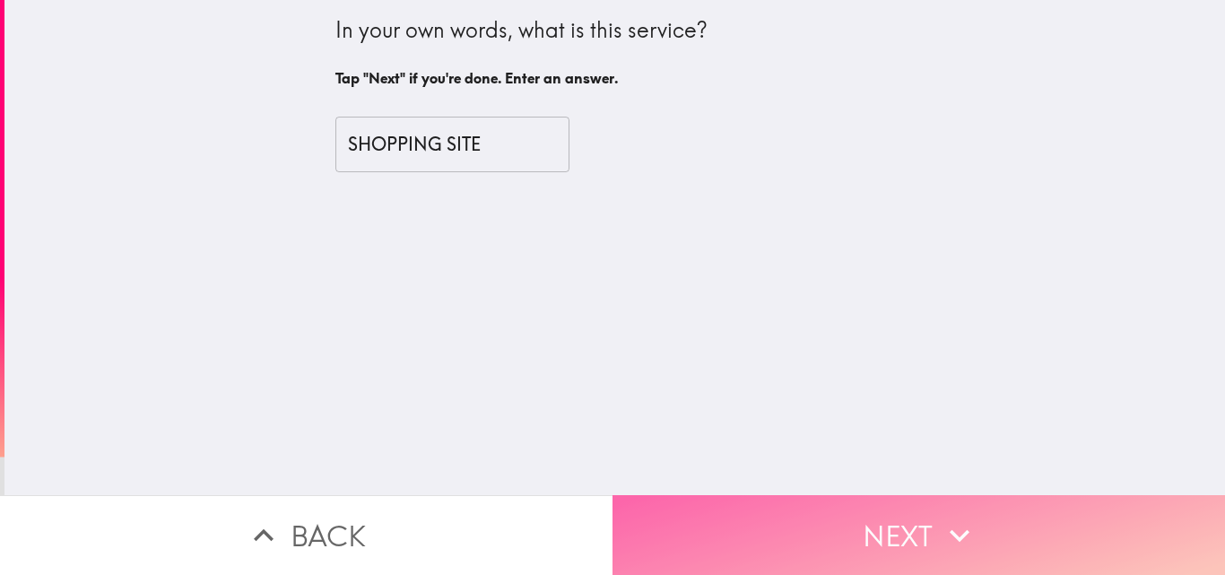
click at [891, 515] on button "Next" at bounding box center [918, 535] width 612 height 80
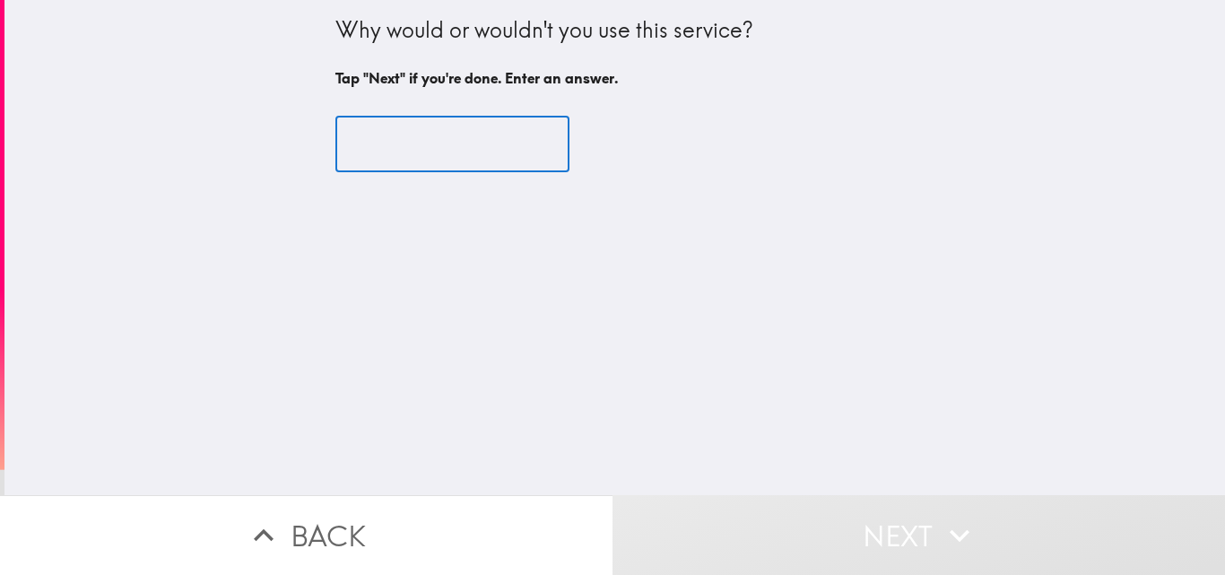
click at [472, 156] on input "text" at bounding box center [452, 145] width 234 height 56
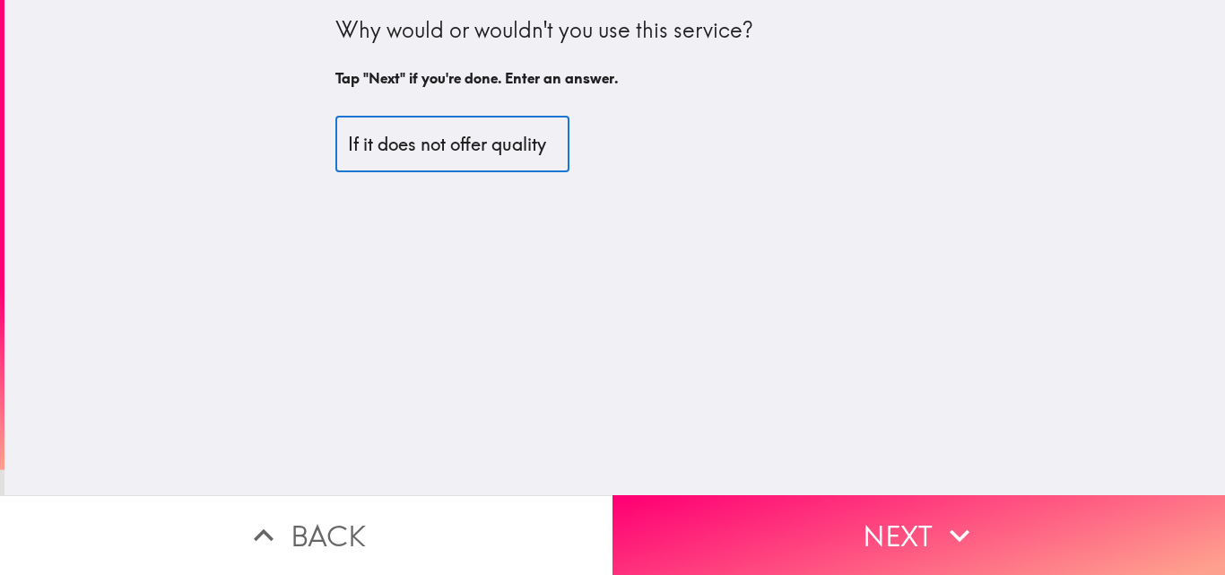
scroll to position [0, 9]
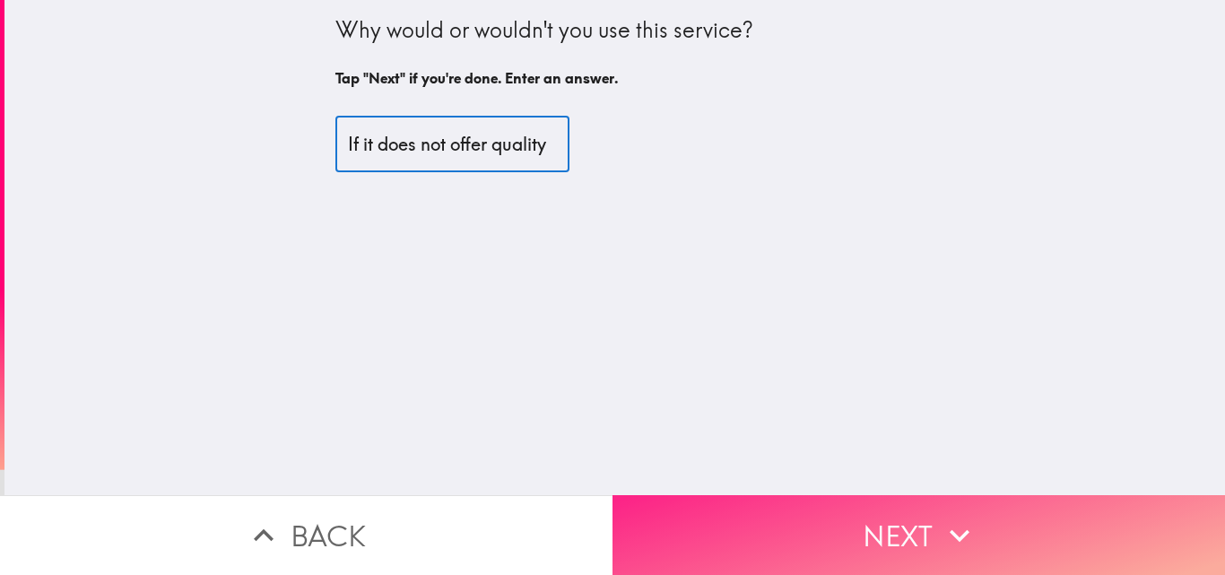
type input "If it does not offer quality"
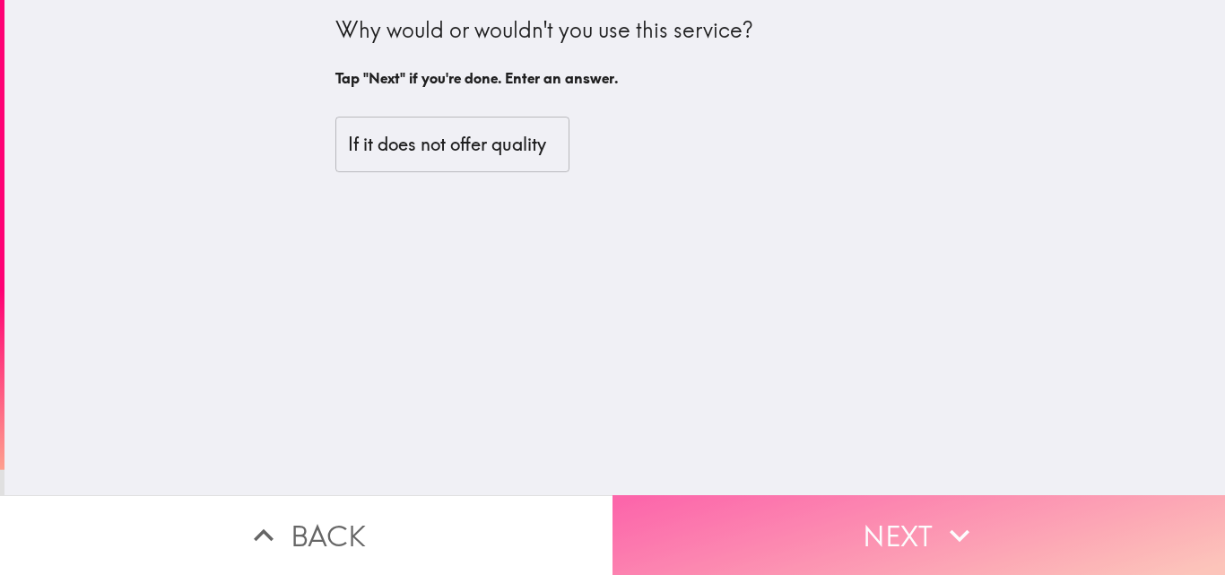
click at [943, 523] on icon "button" at bounding box center [959, 535] width 39 height 39
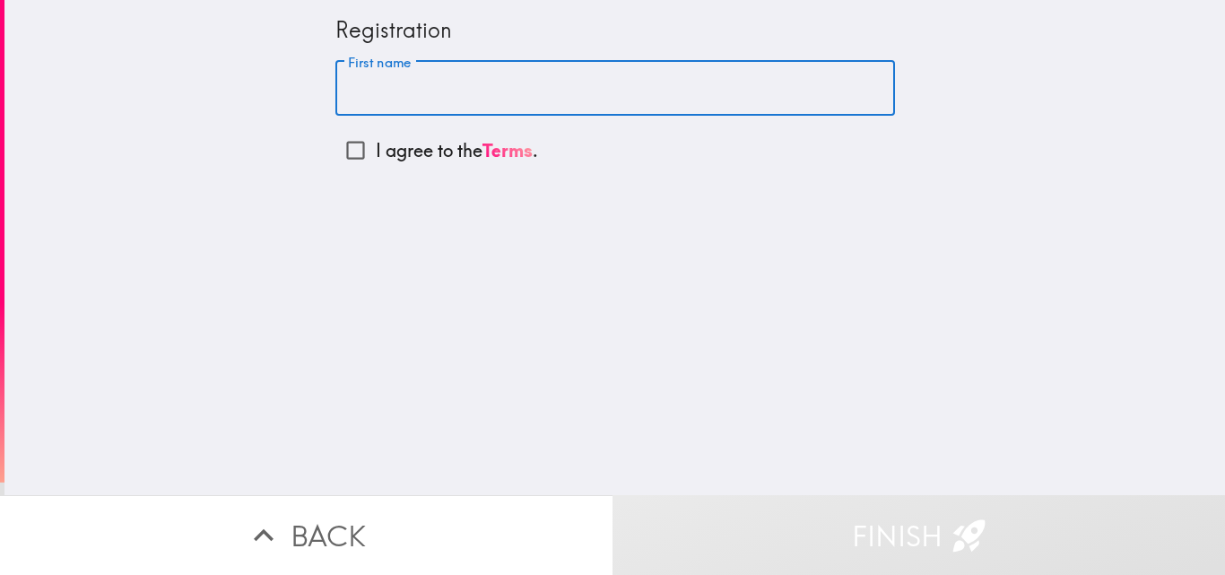
click at [516, 64] on input "First name" at bounding box center [615, 89] width 560 height 56
type input "[PERSON_NAME]"
click at [346, 143] on input "I agree to the Terms ." at bounding box center [355, 150] width 40 height 40
checkbox input "true"
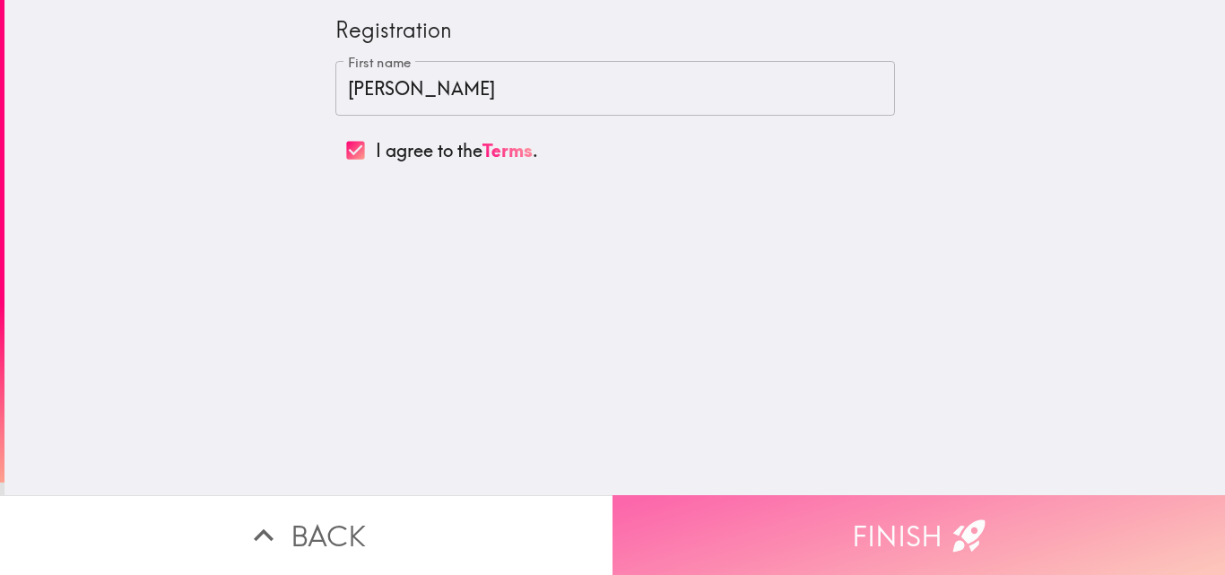
click at [826, 517] on button "Finish" at bounding box center [918, 535] width 612 height 80
